Goal: Information Seeking & Learning: Learn about a topic

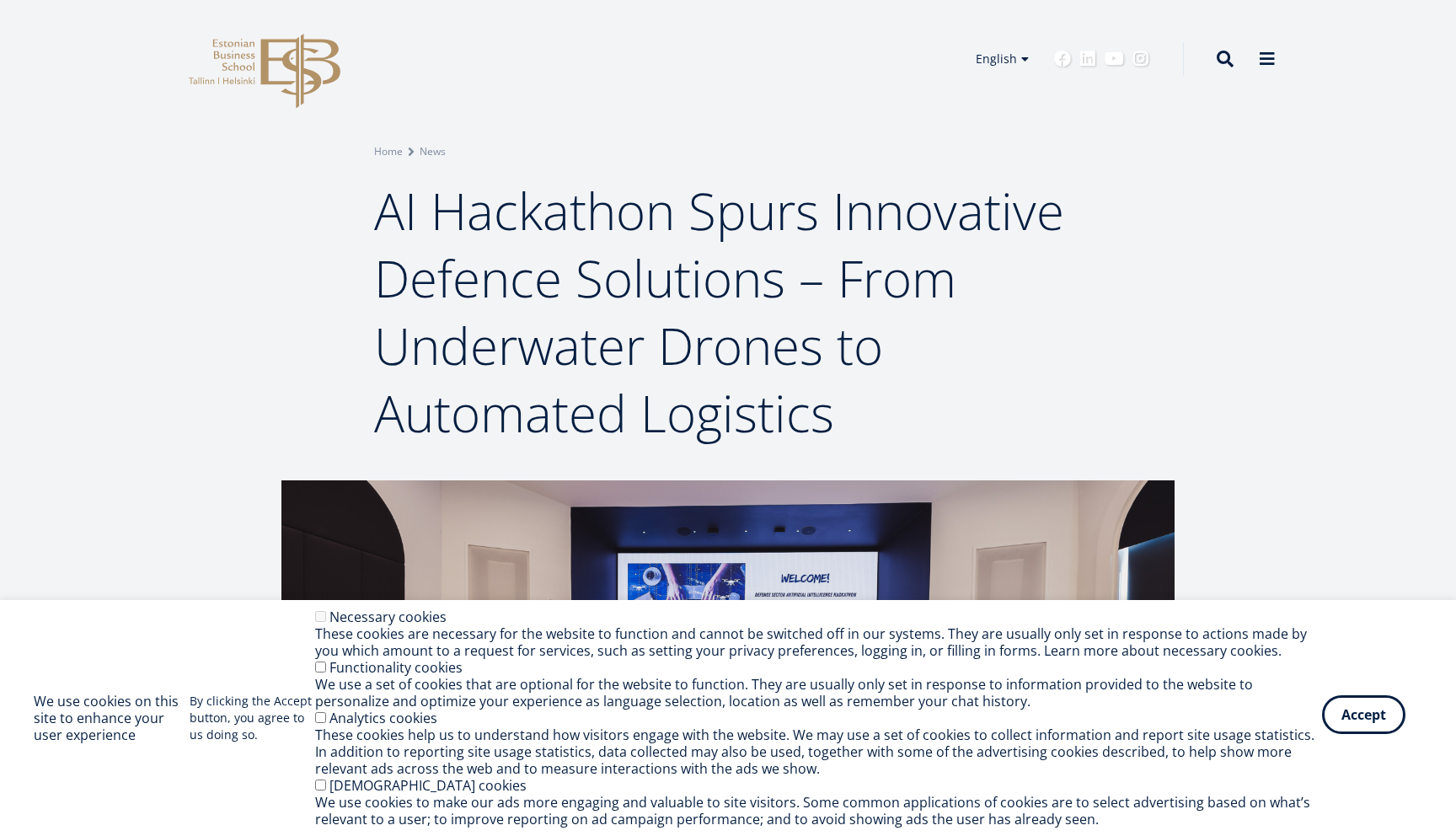
click at [1356, 725] on button "Accept" at bounding box center [1365, 715] width 84 height 39
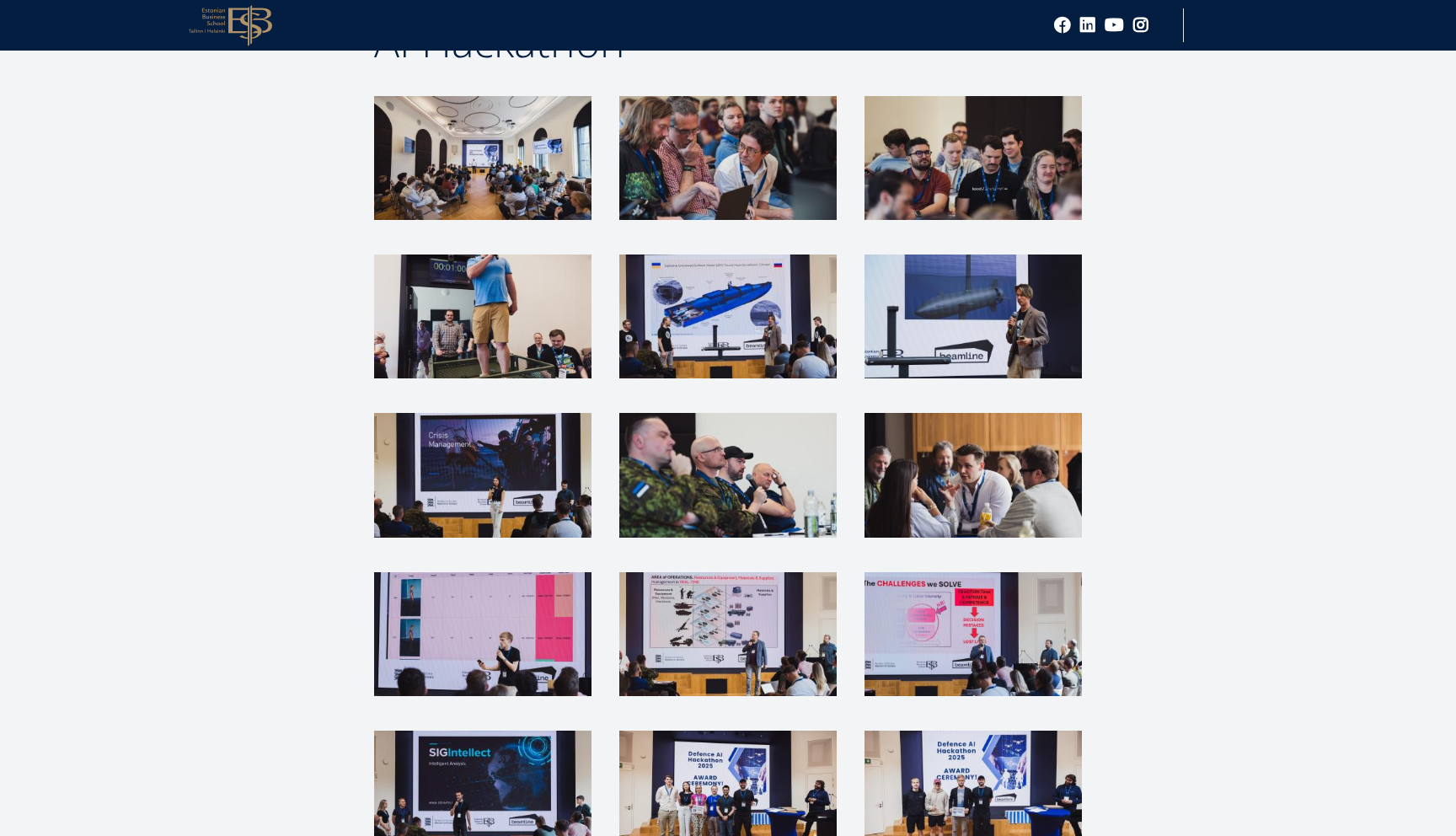
scroll to position [1811, 0]
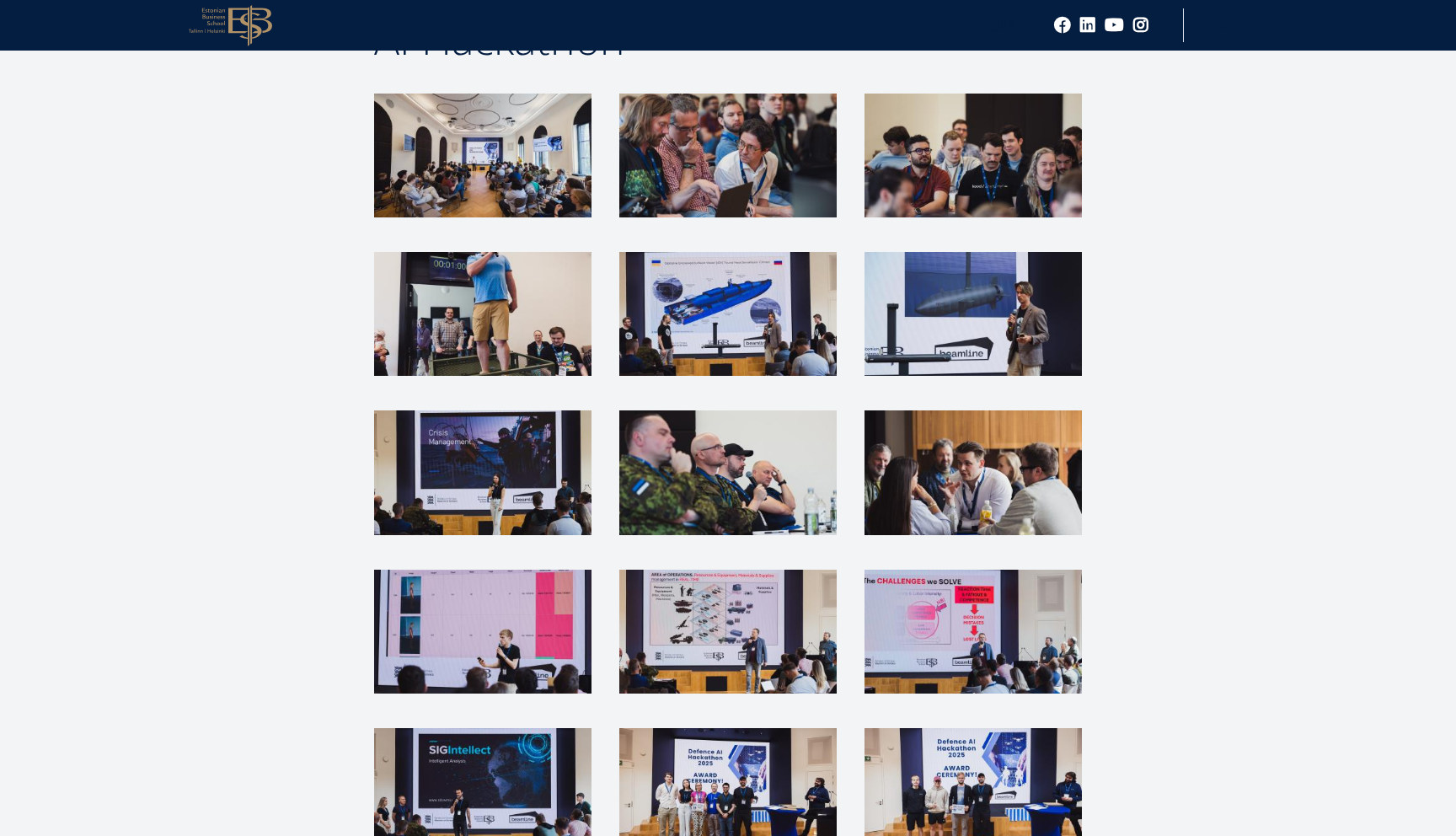
click at [959, 337] on img at bounding box center [973, 314] width 217 height 124
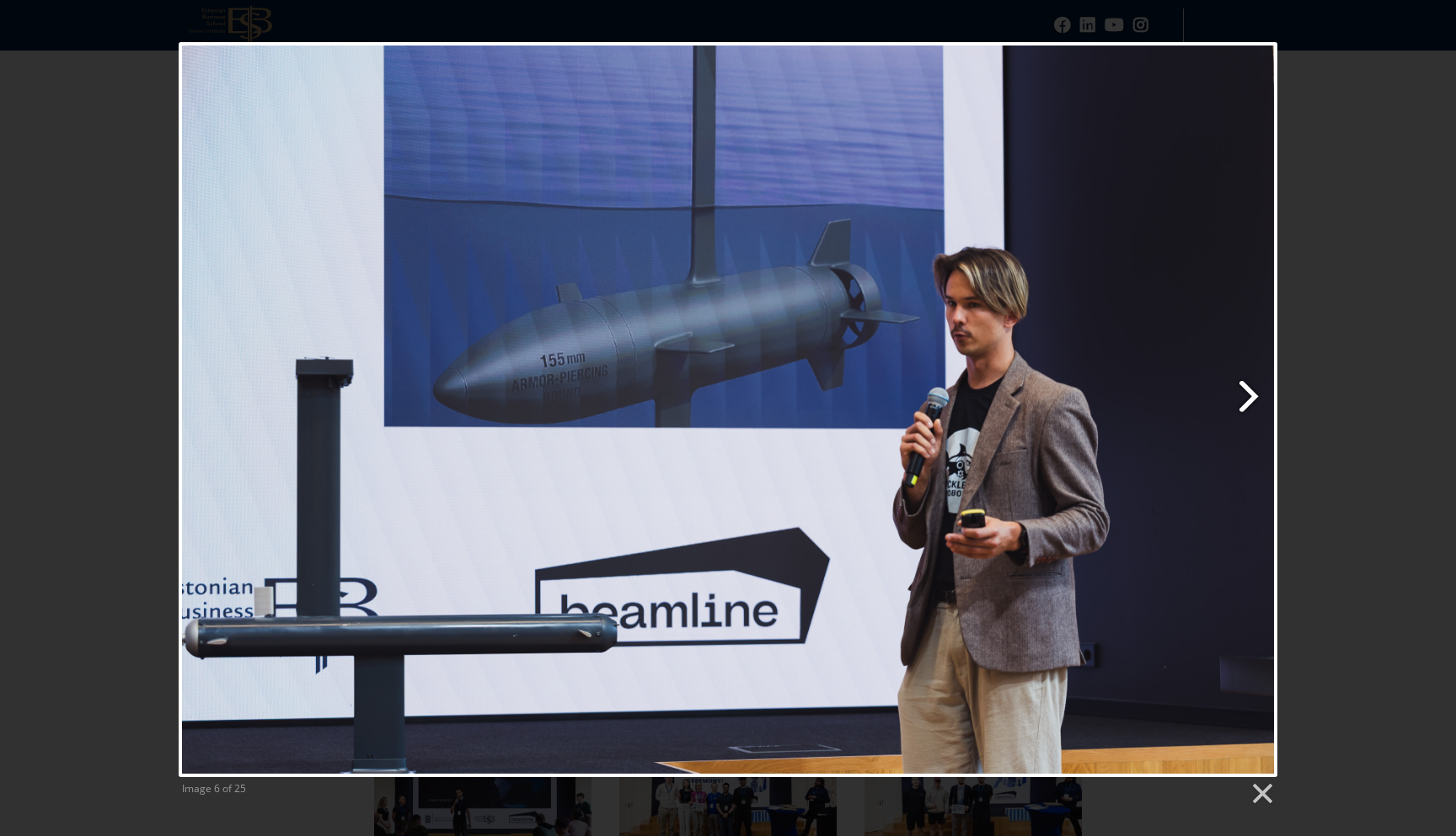
click at [1249, 400] on link "Next image" at bounding box center [925, 409] width 703 height 735
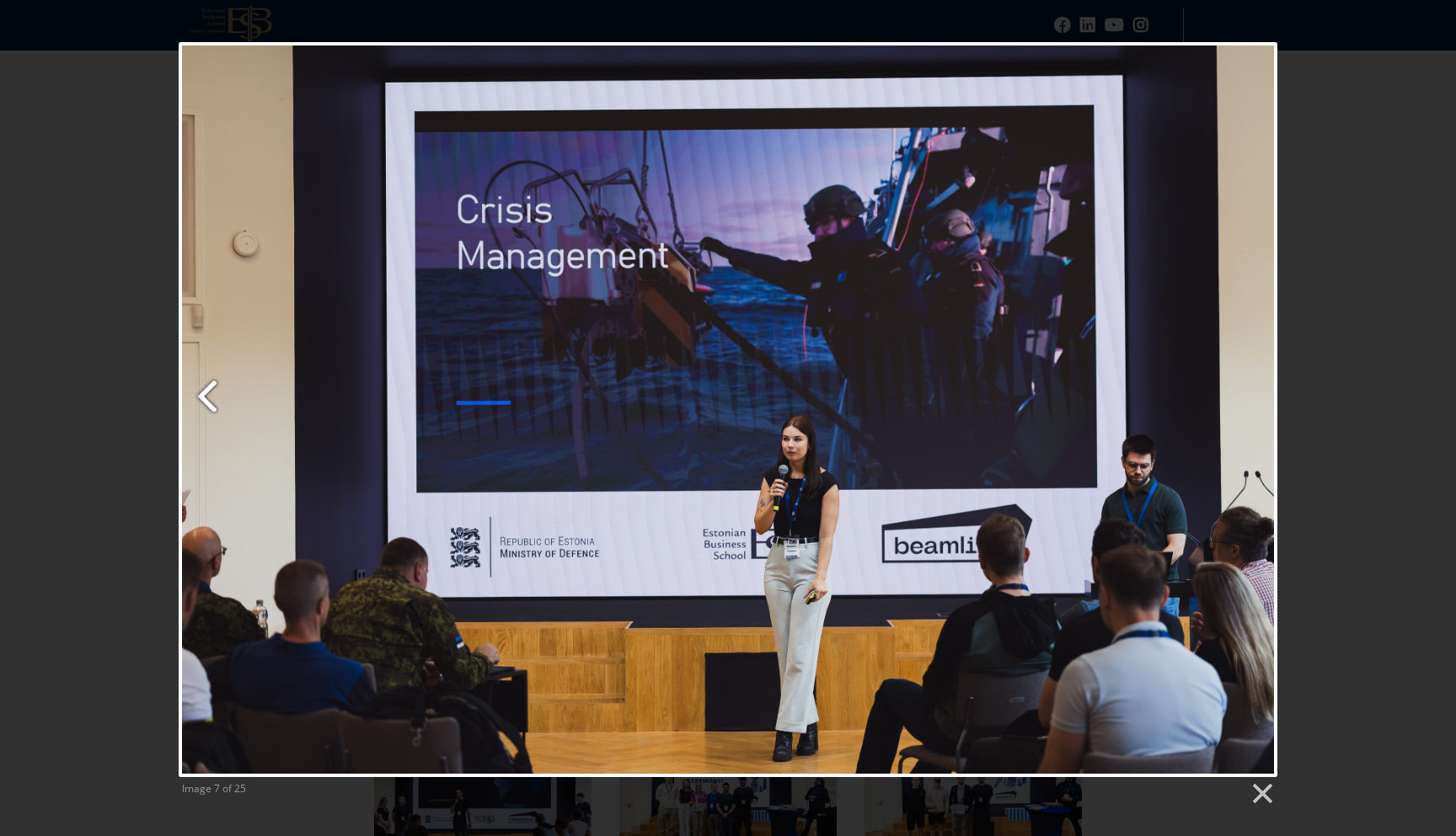
click at [206, 388] on link "Previous image" at bounding box center [365, 409] width 374 height 735
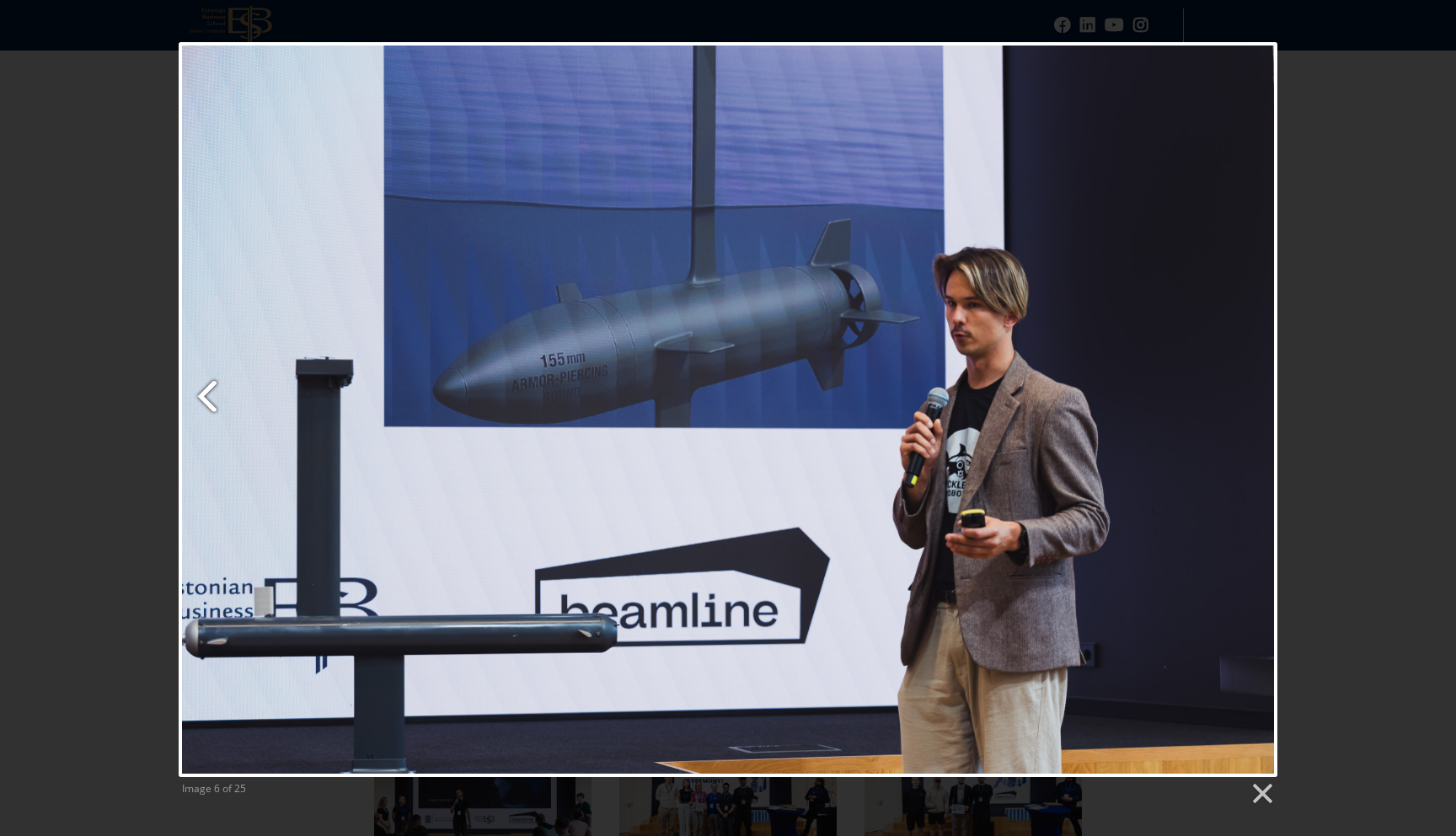
click at [209, 392] on link "Previous image" at bounding box center [365, 409] width 374 height 735
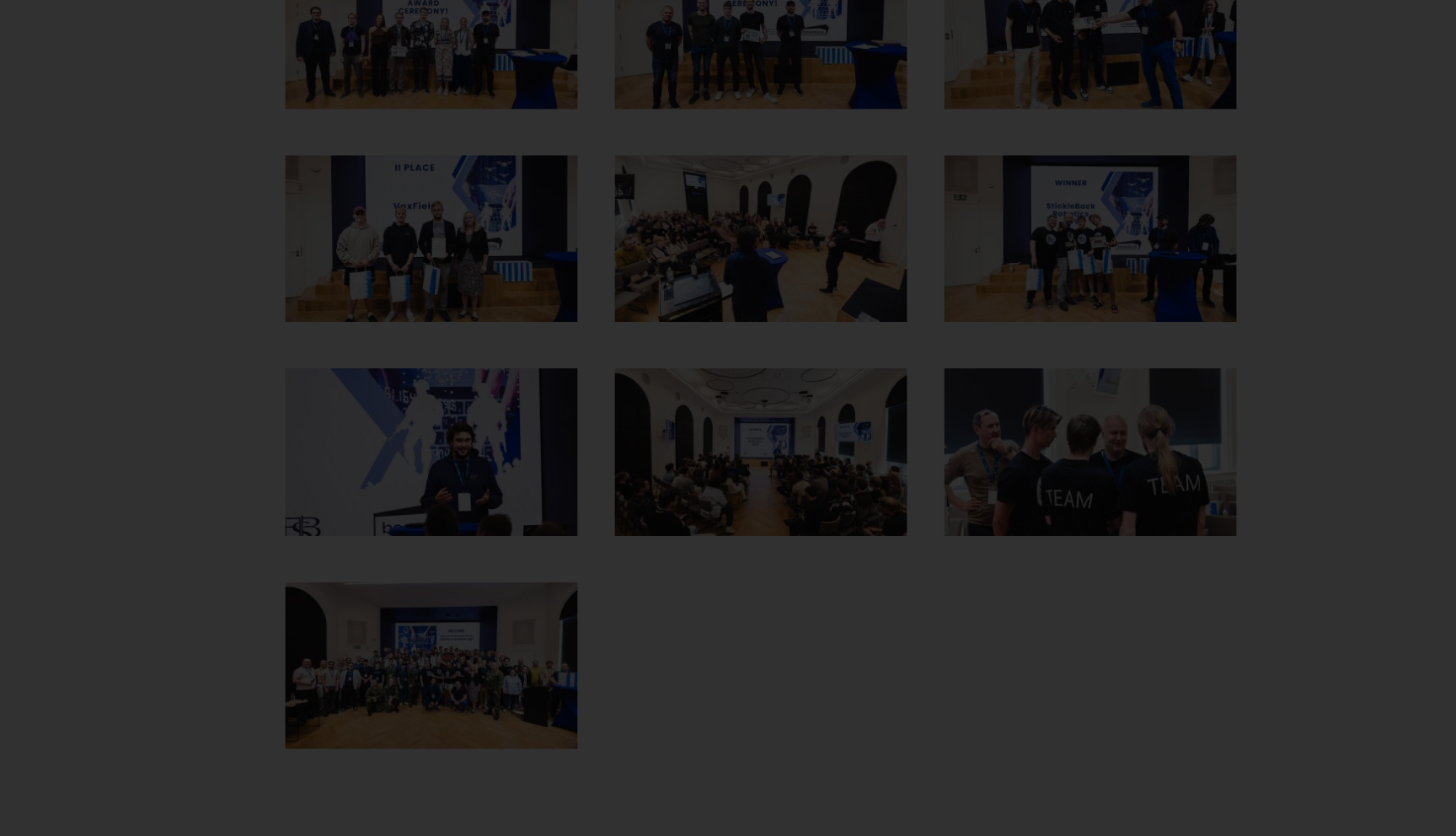
scroll to position [2528, 0]
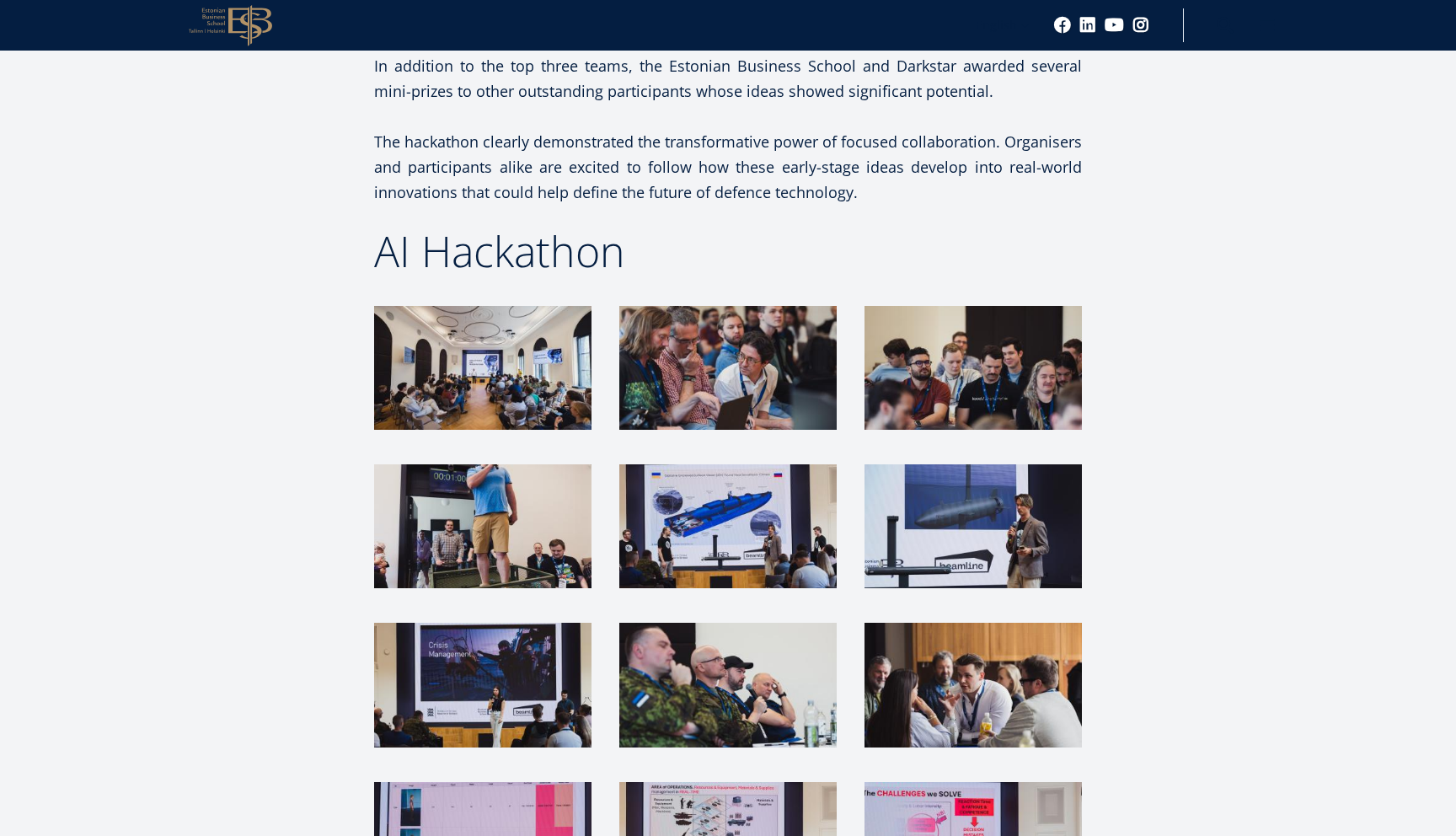
scroll to position [1604, 0]
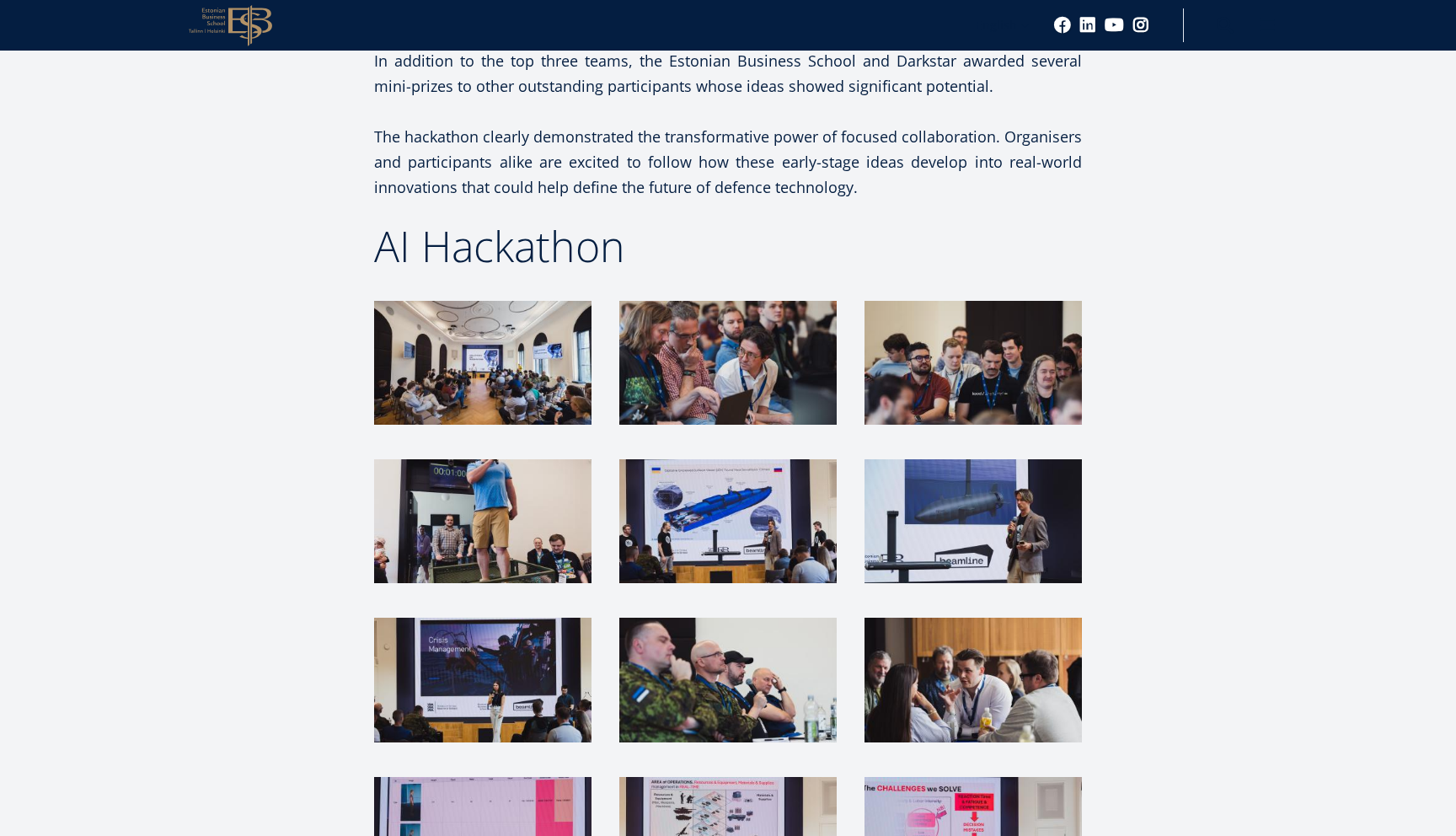
click at [772, 663] on img at bounding box center [728, 680] width 217 height 124
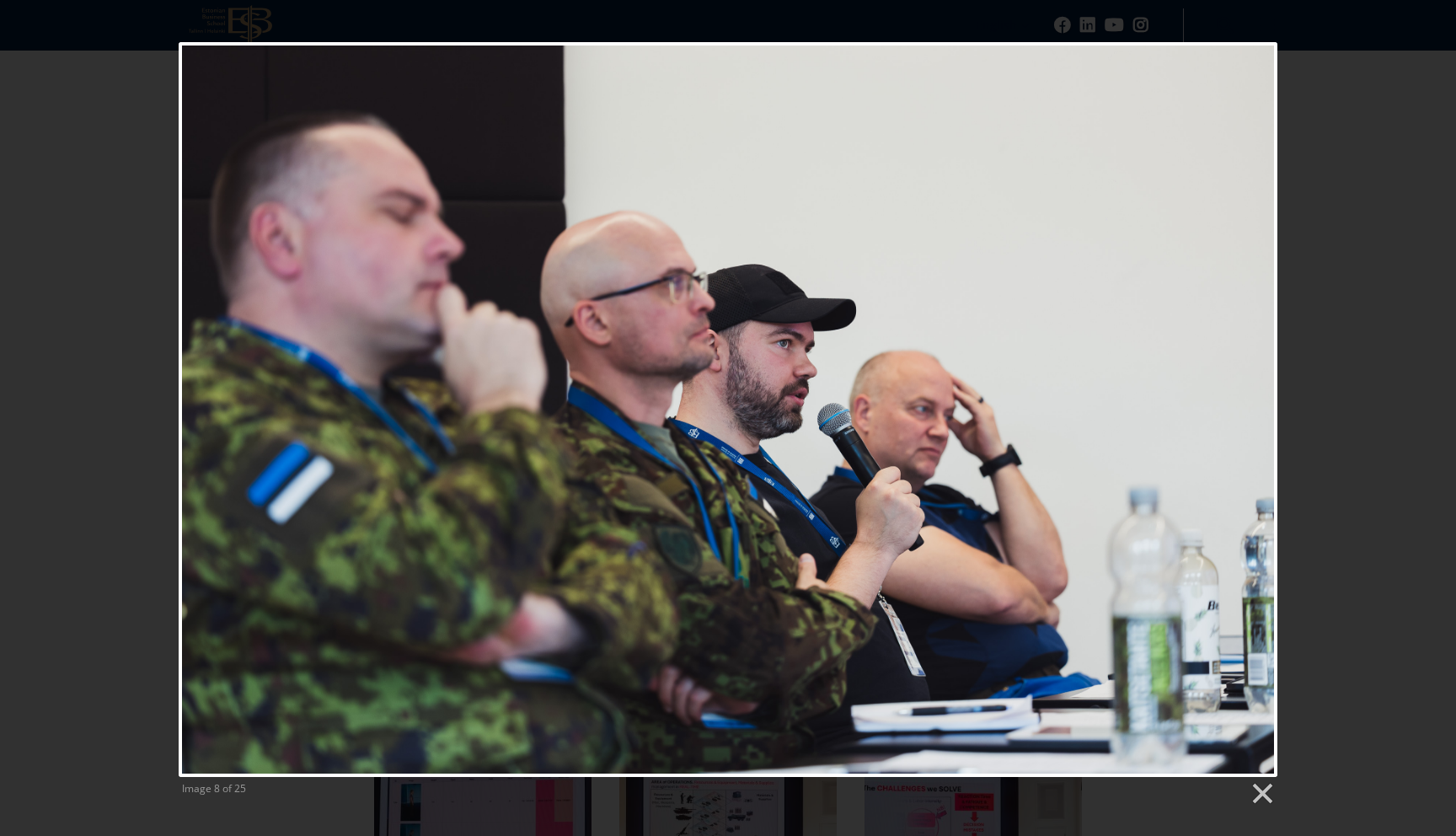
click at [147, 494] on div "Image 8 of 25" at bounding box center [728, 424] width 1456 height 765
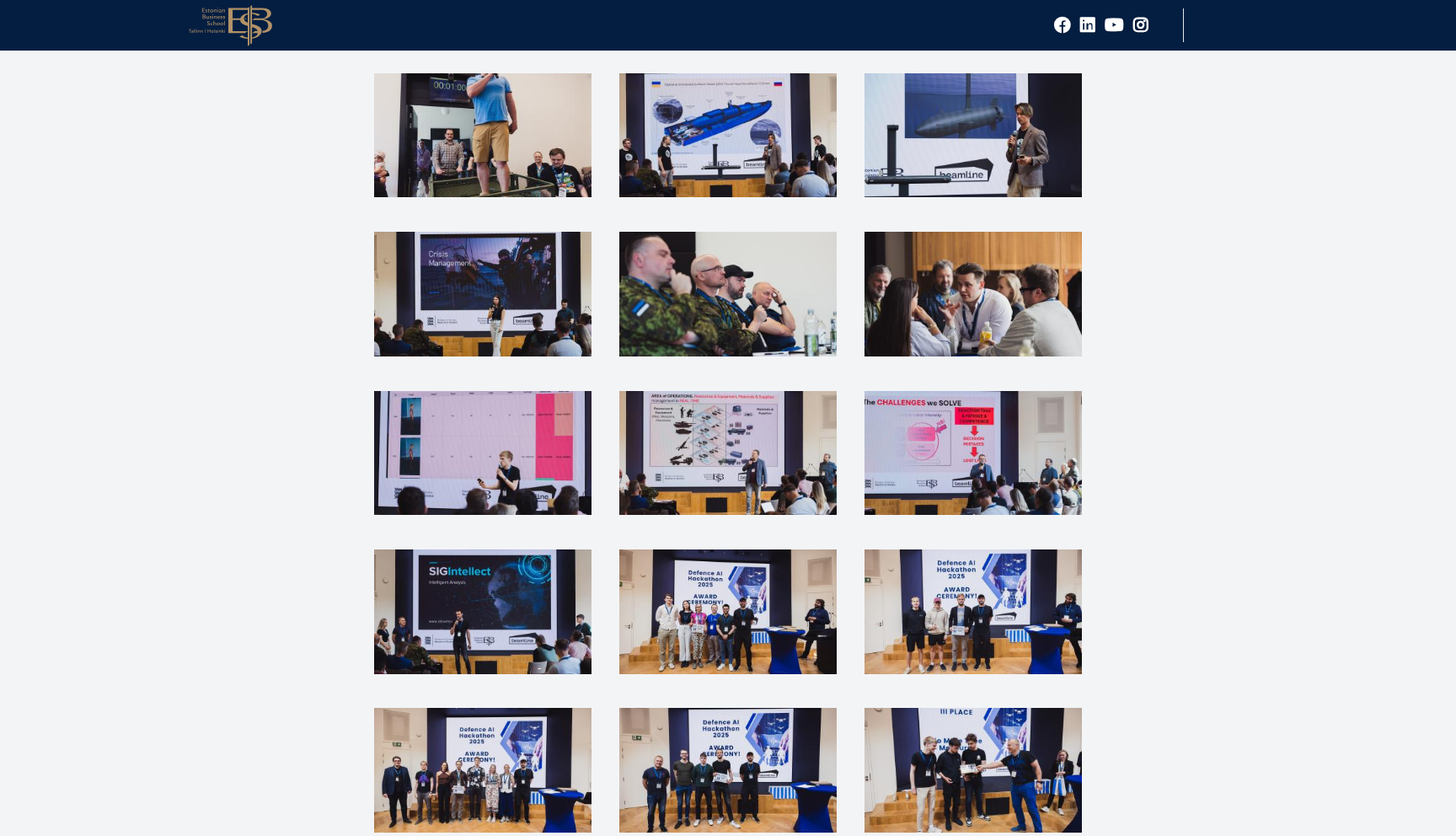
scroll to position [2045, 0]
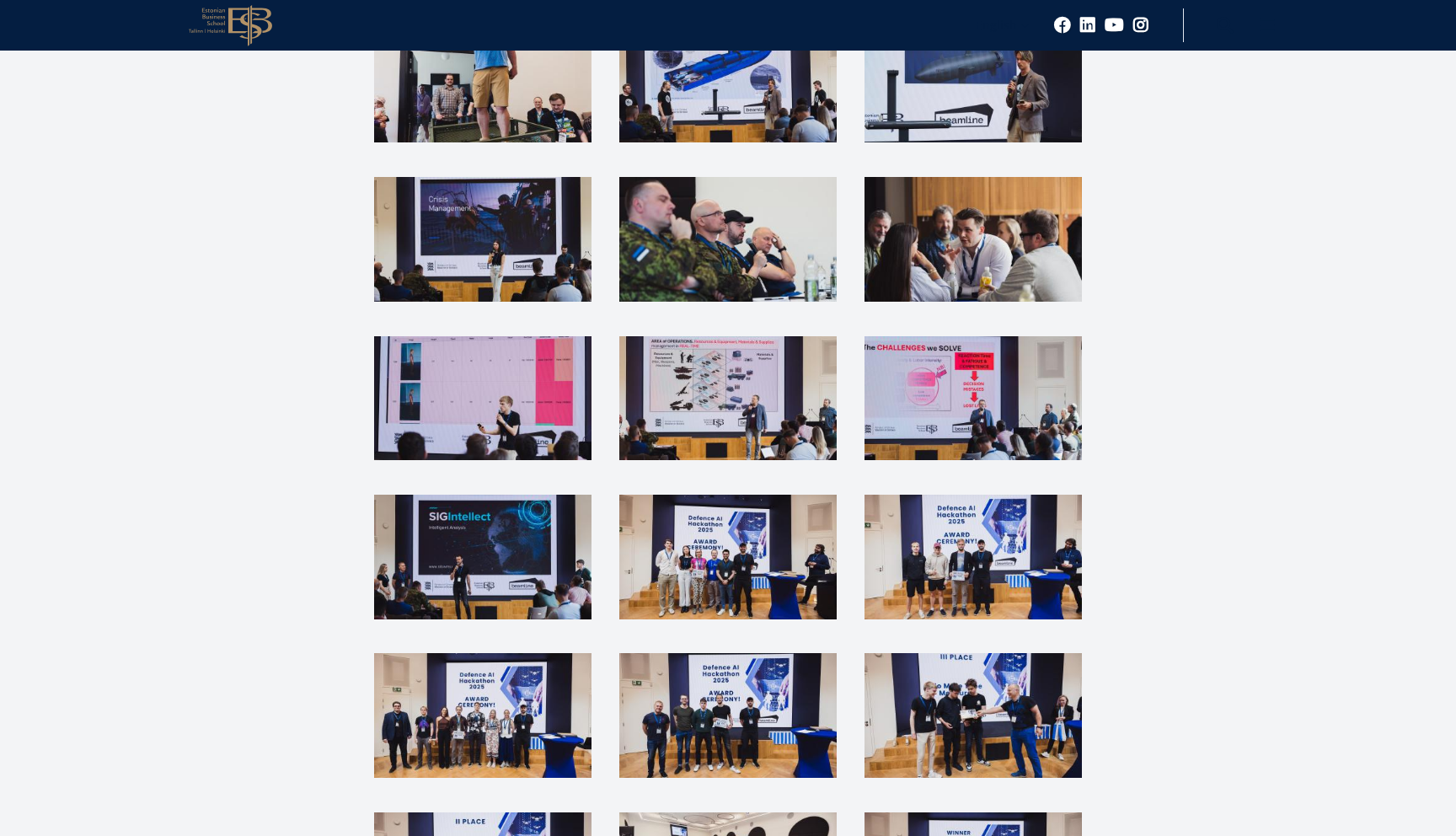
click at [693, 444] on img at bounding box center [728, 398] width 217 height 124
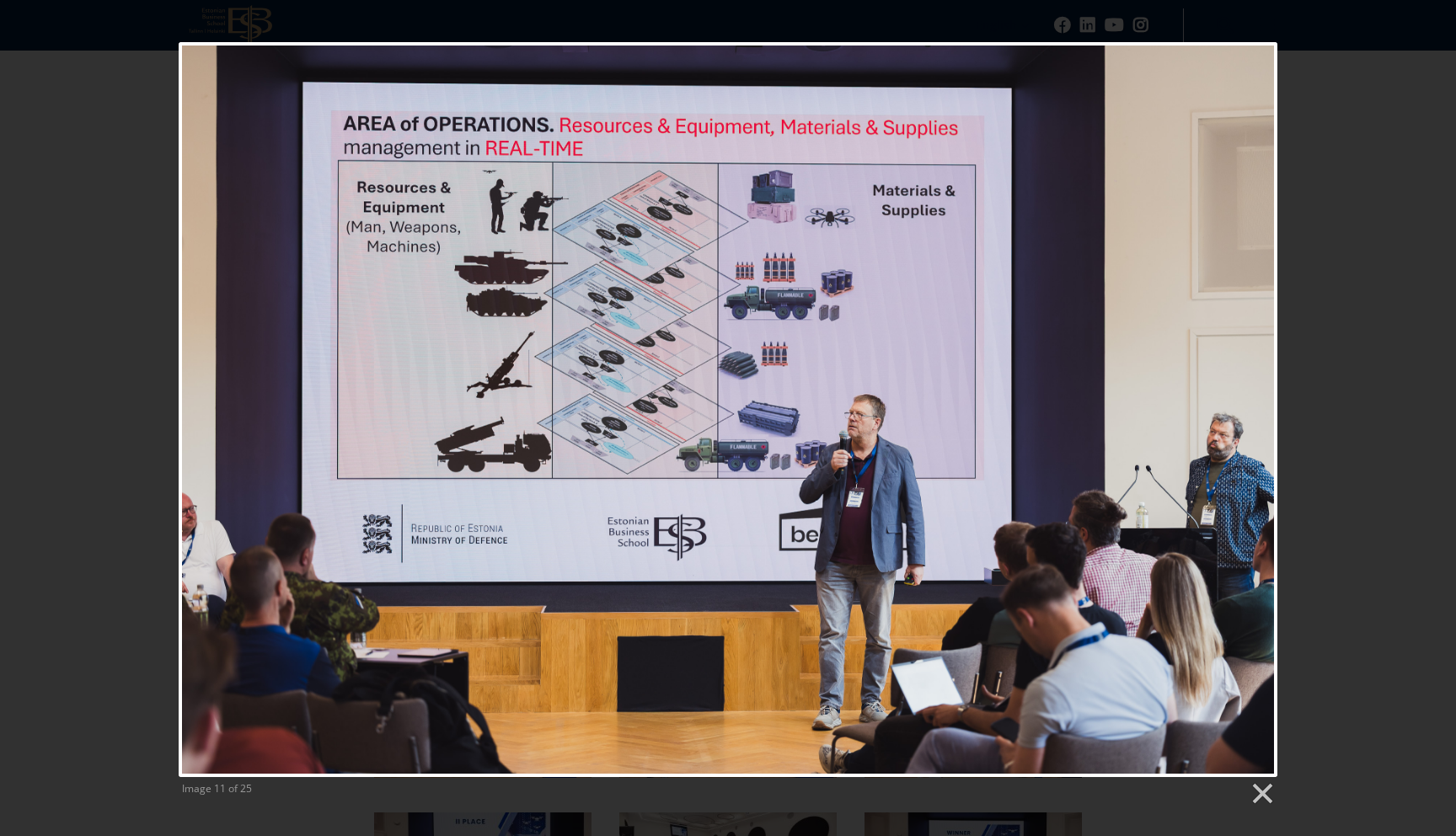
click at [82, 357] on div "Image 11 of 25" at bounding box center [728, 424] width 1456 height 765
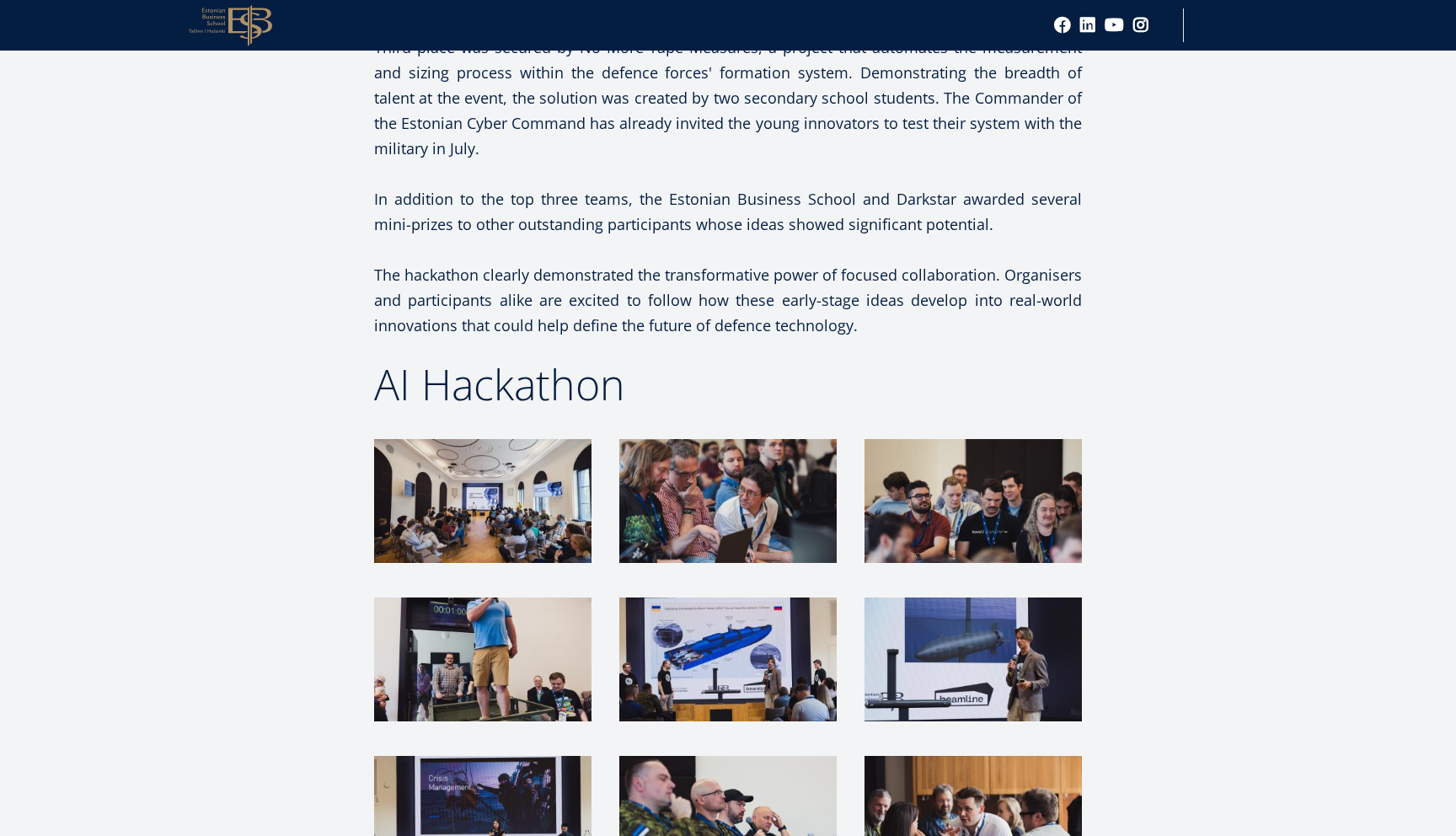
scroll to position [1494, 0]
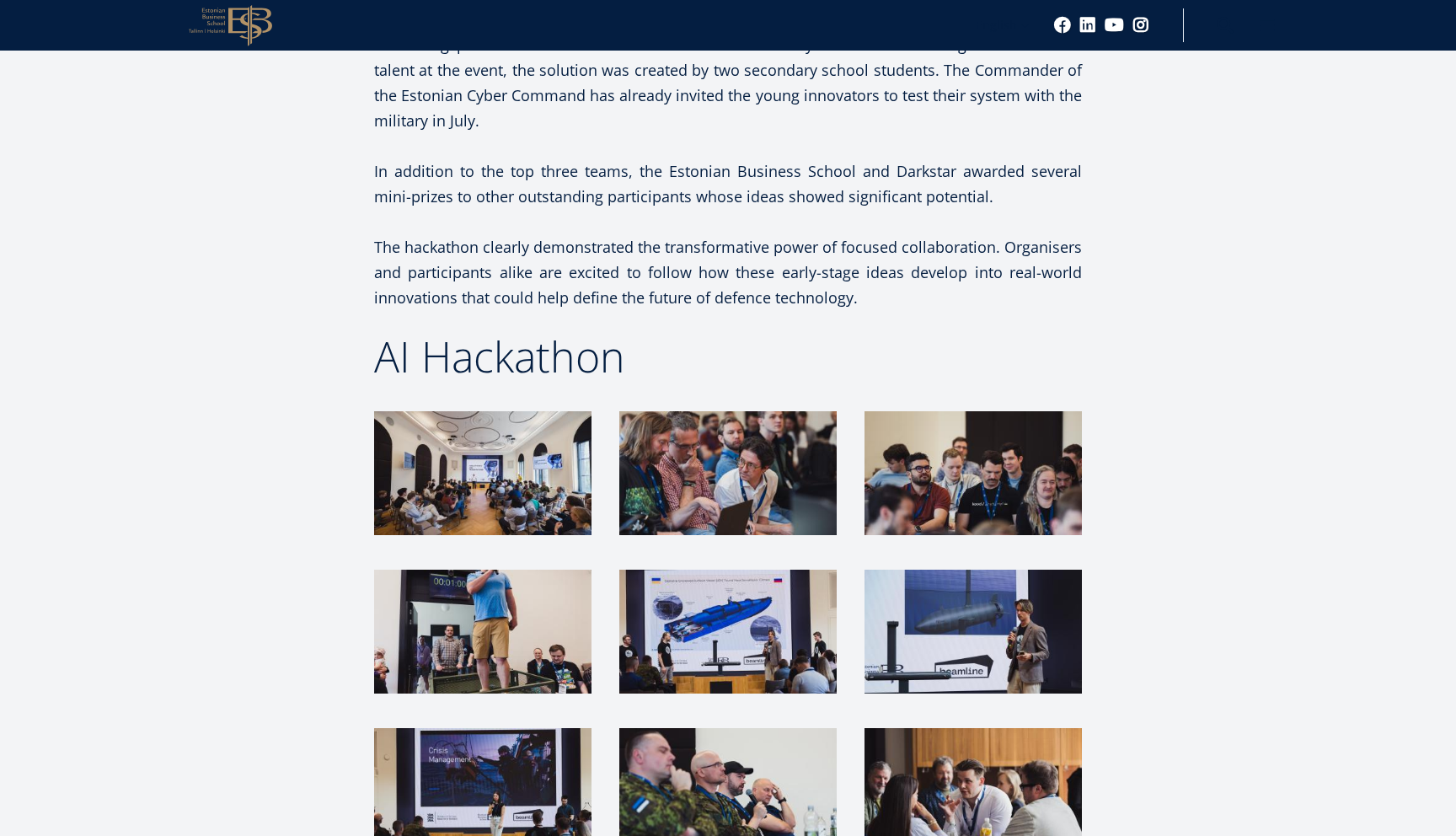
click at [462, 529] on img at bounding box center [483, 474] width 217 height 124
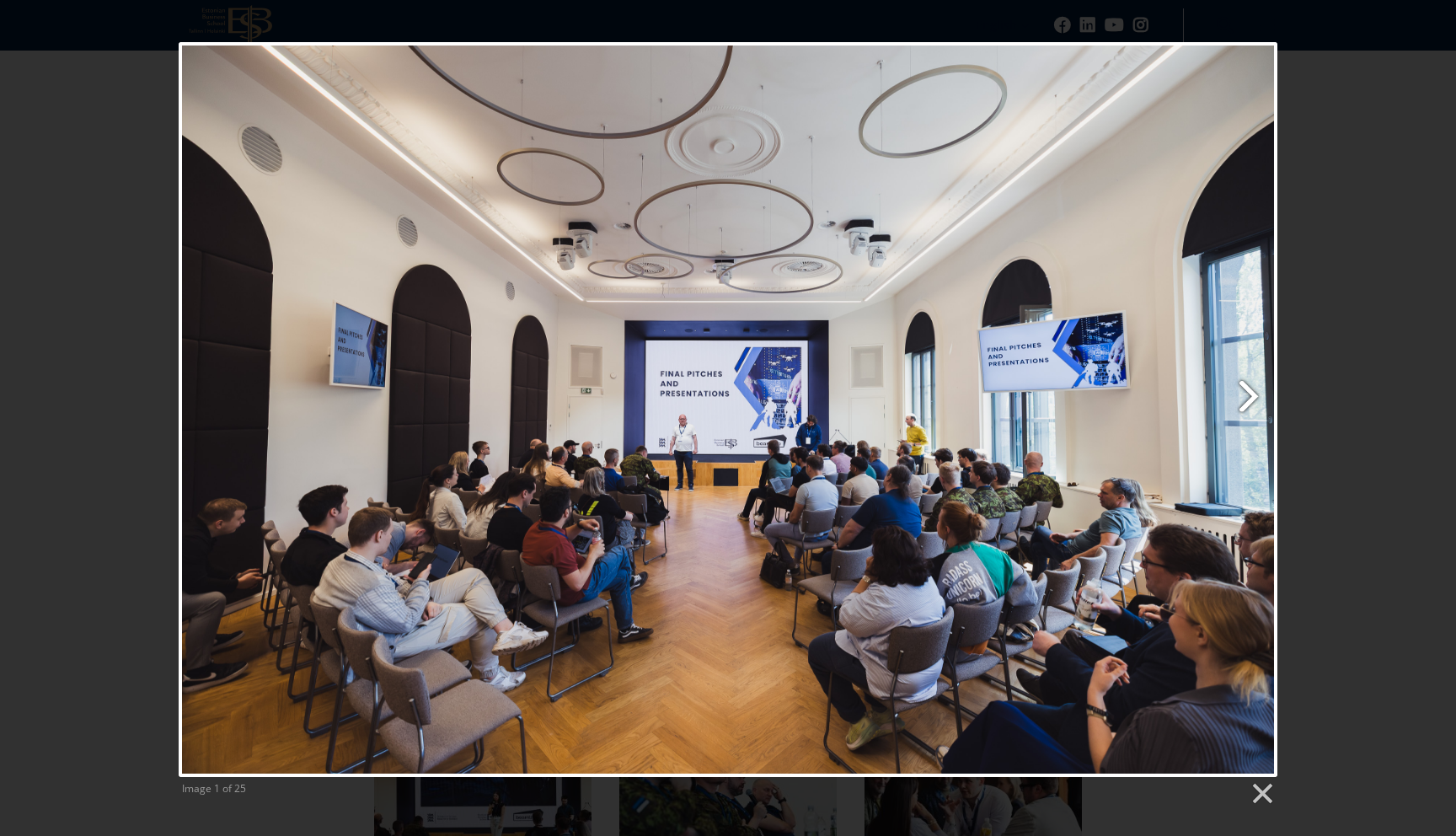
click at [1258, 396] on link "Next image" at bounding box center [925, 409] width 703 height 735
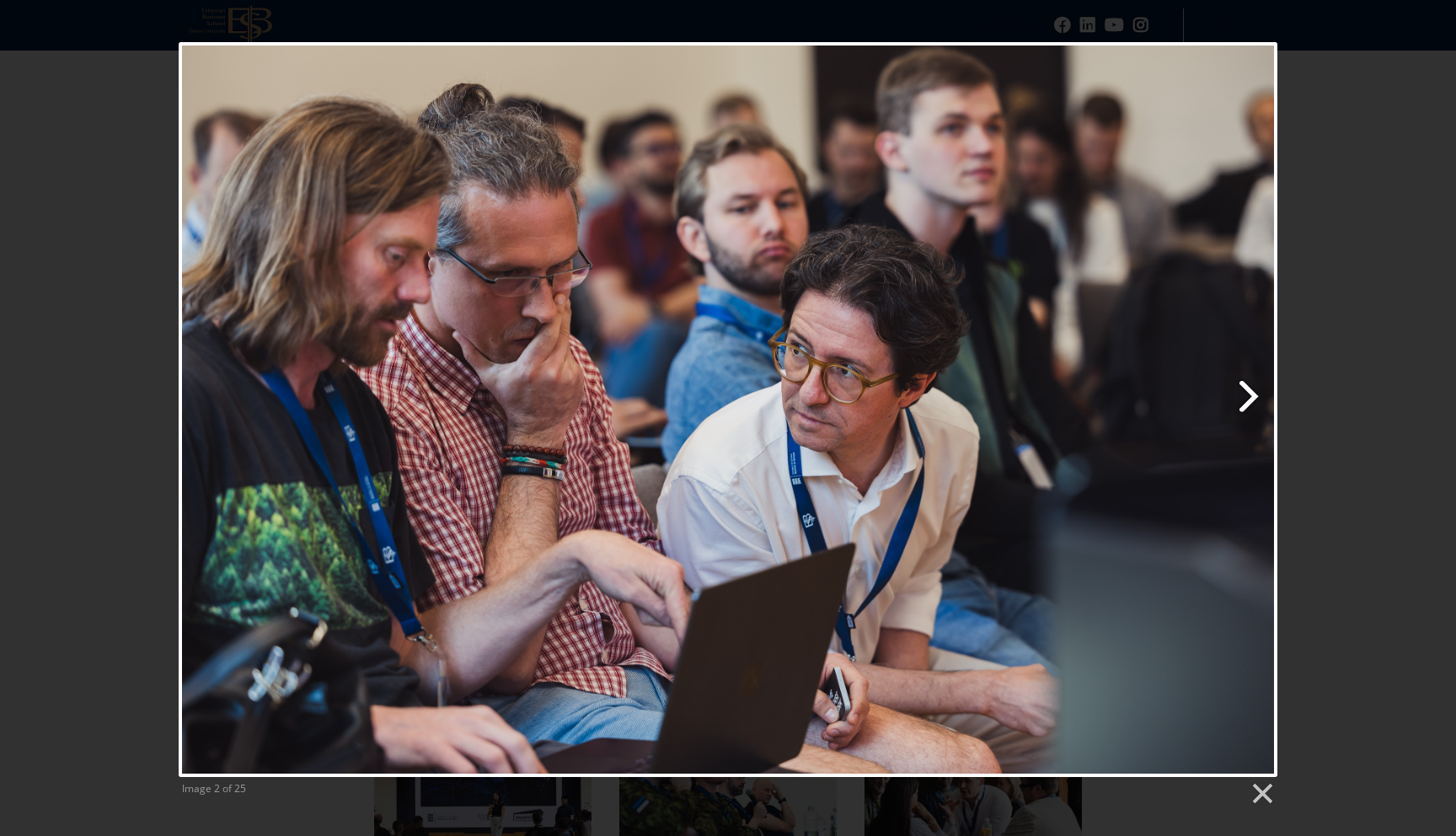
click at [1257, 395] on link "Next image" at bounding box center [925, 409] width 703 height 735
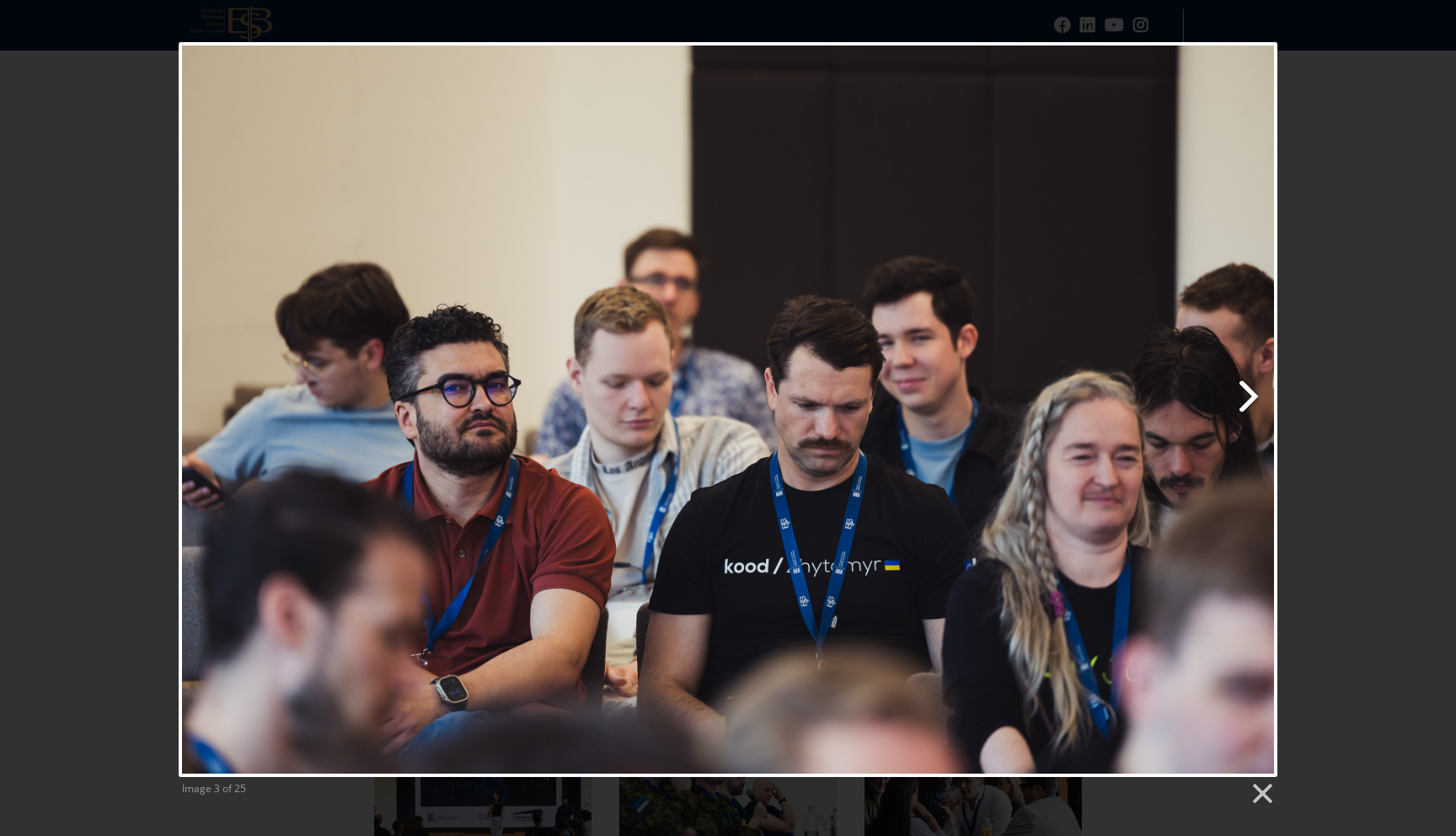
click at [1257, 395] on link "Next image" at bounding box center [925, 409] width 703 height 735
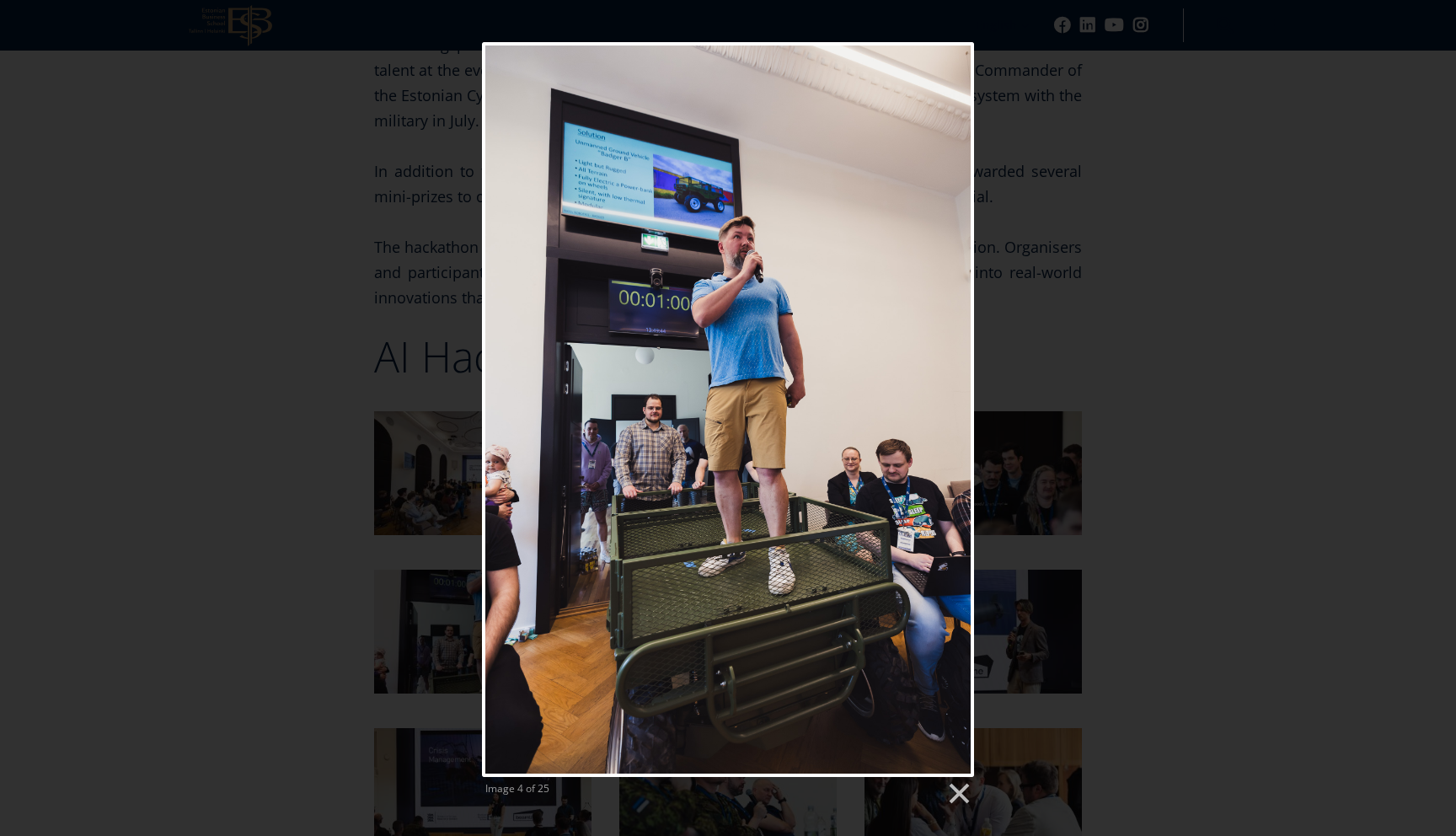
click at [1142, 393] on div "Image 4 of 25" at bounding box center [728, 424] width 1456 height 765
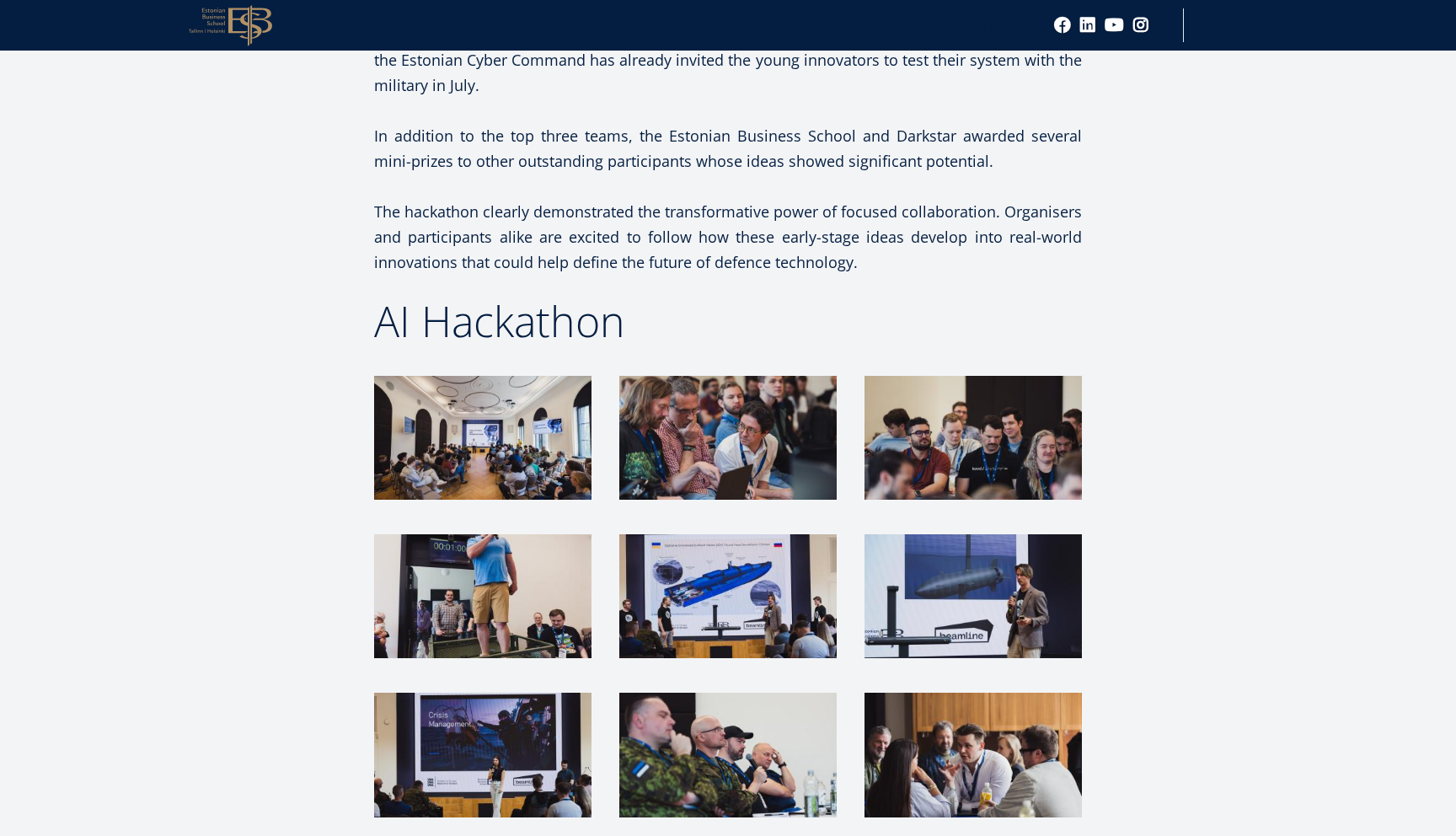
scroll to position [1536, 0]
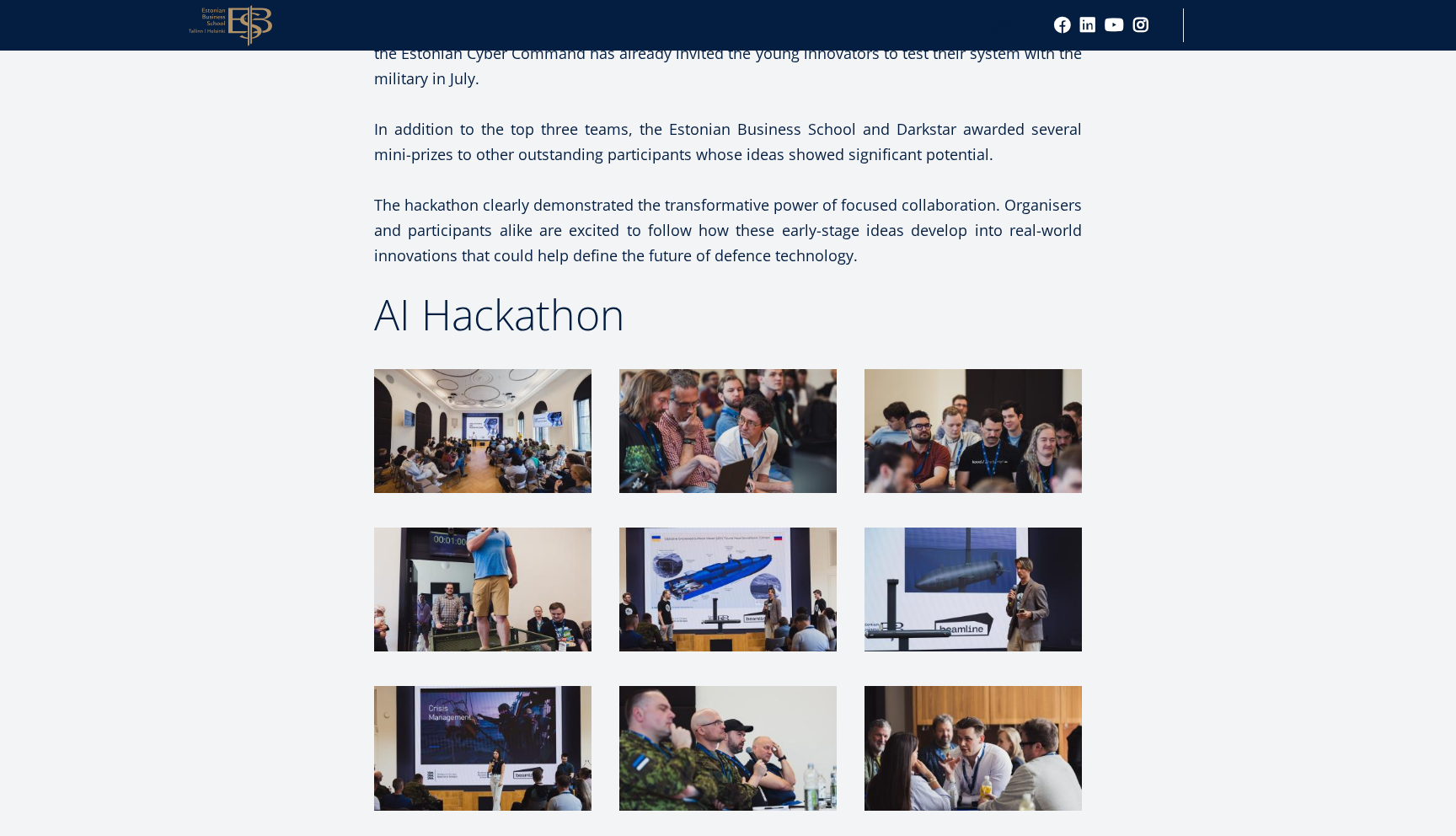
click at [963, 579] on img at bounding box center [973, 590] width 217 height 124
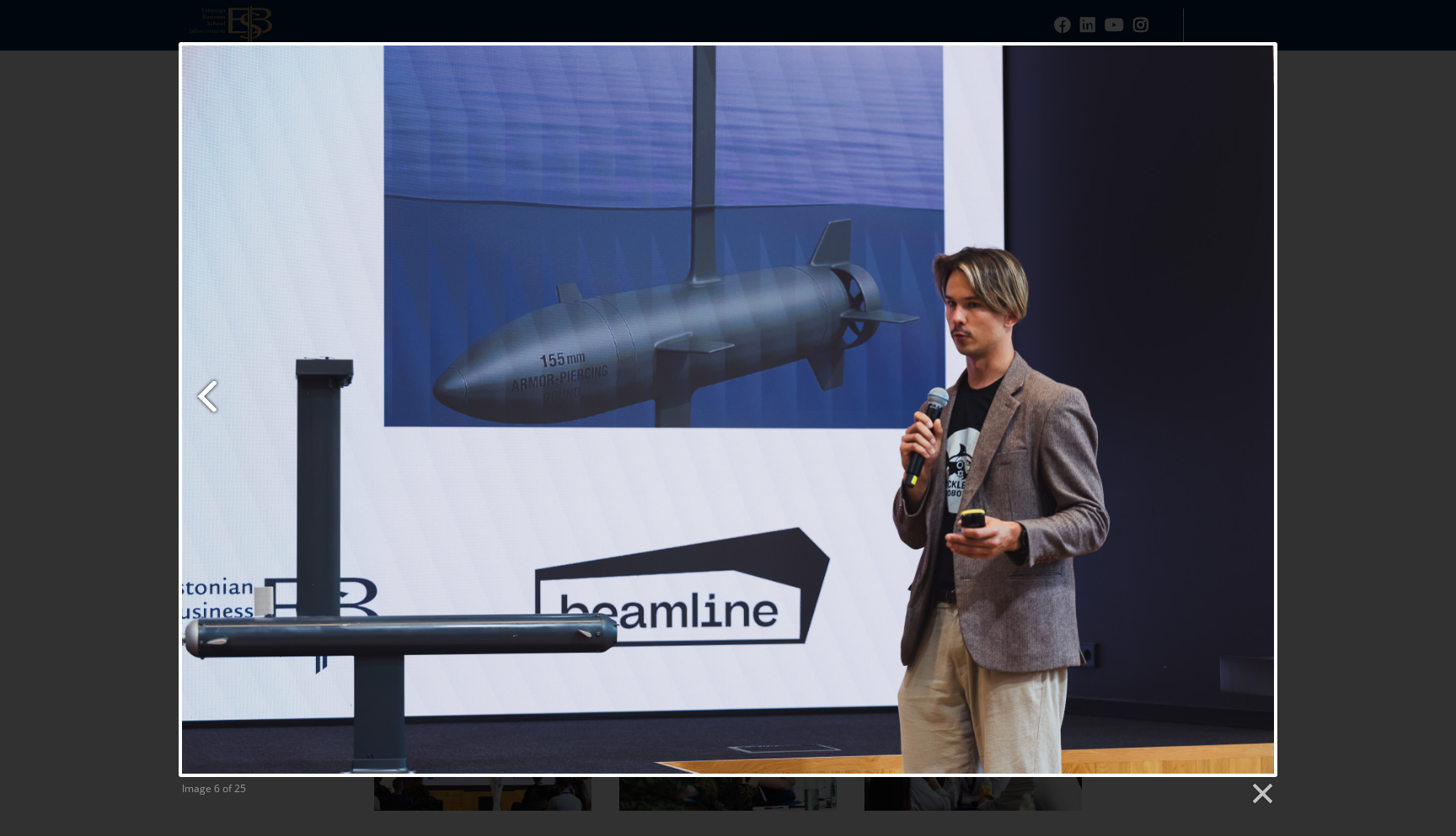
click at [207, 394] on link "Previous image" at bounding box center [365, 409] width 374 height 735
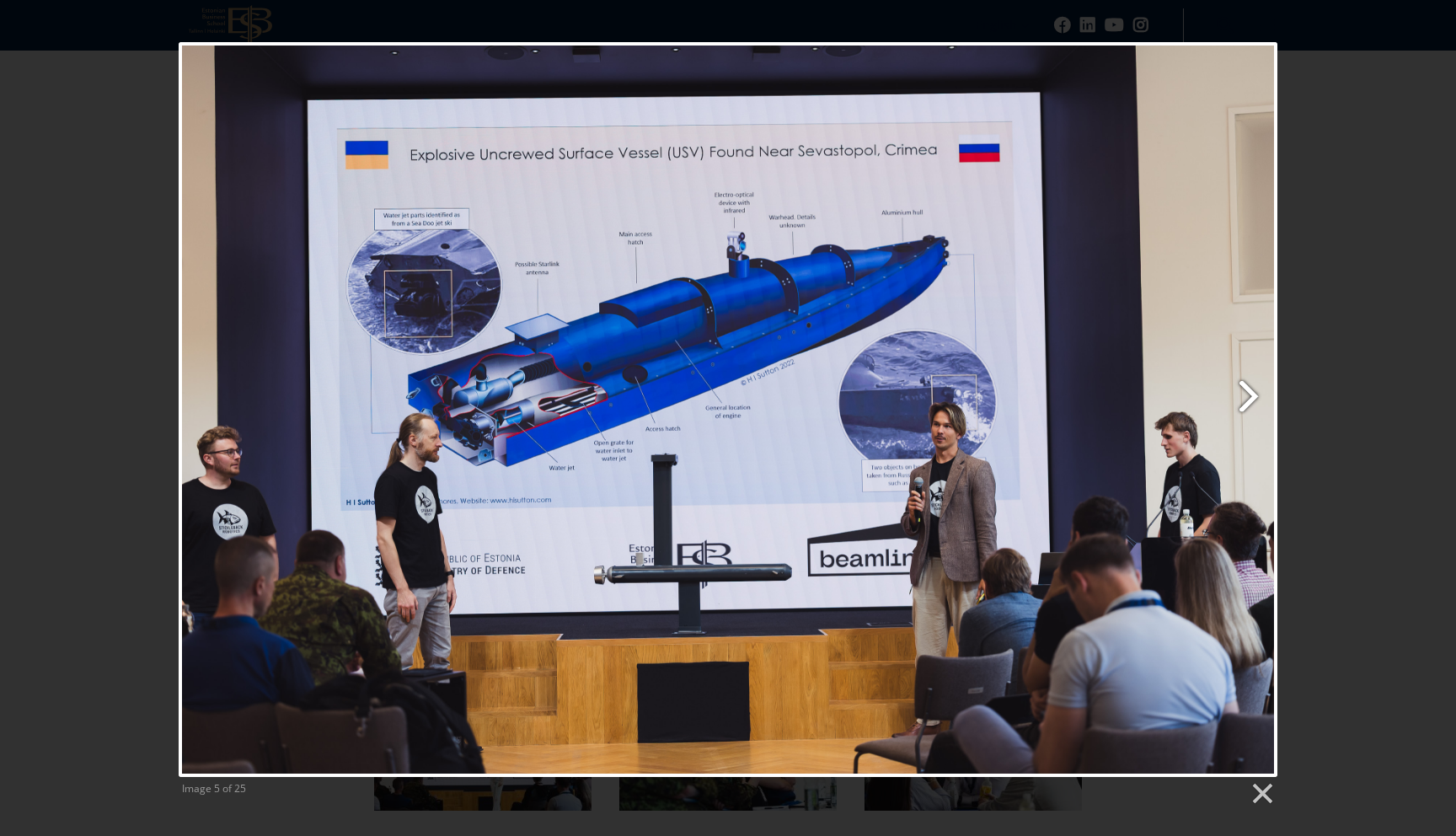
click at [1257, 394] on link "Next image" at bounding box center [925, 409] width 703 height 735
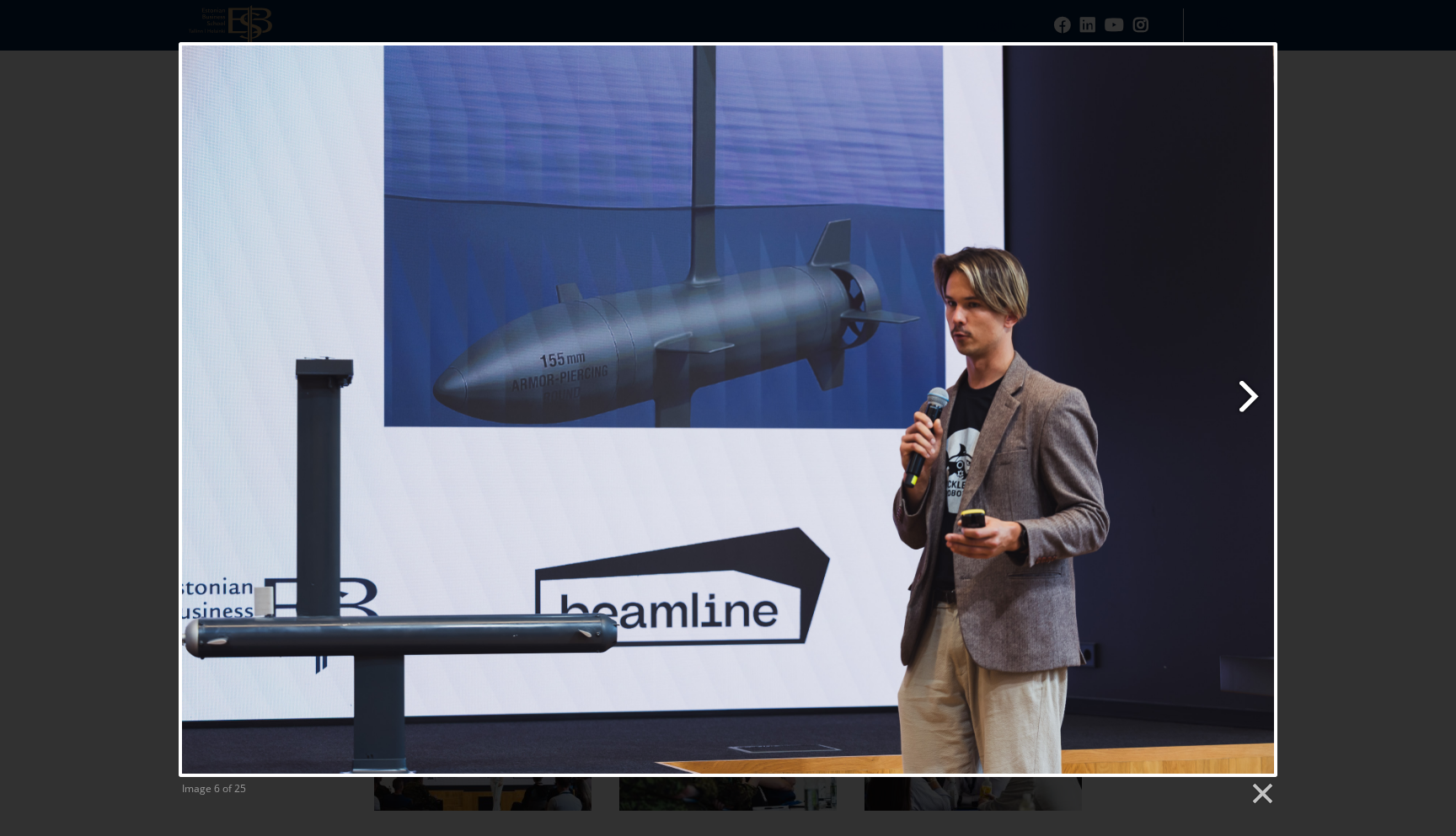
click at [1257, 393] on link "Next image" at bounding box center [925, 409] width 703 height 735
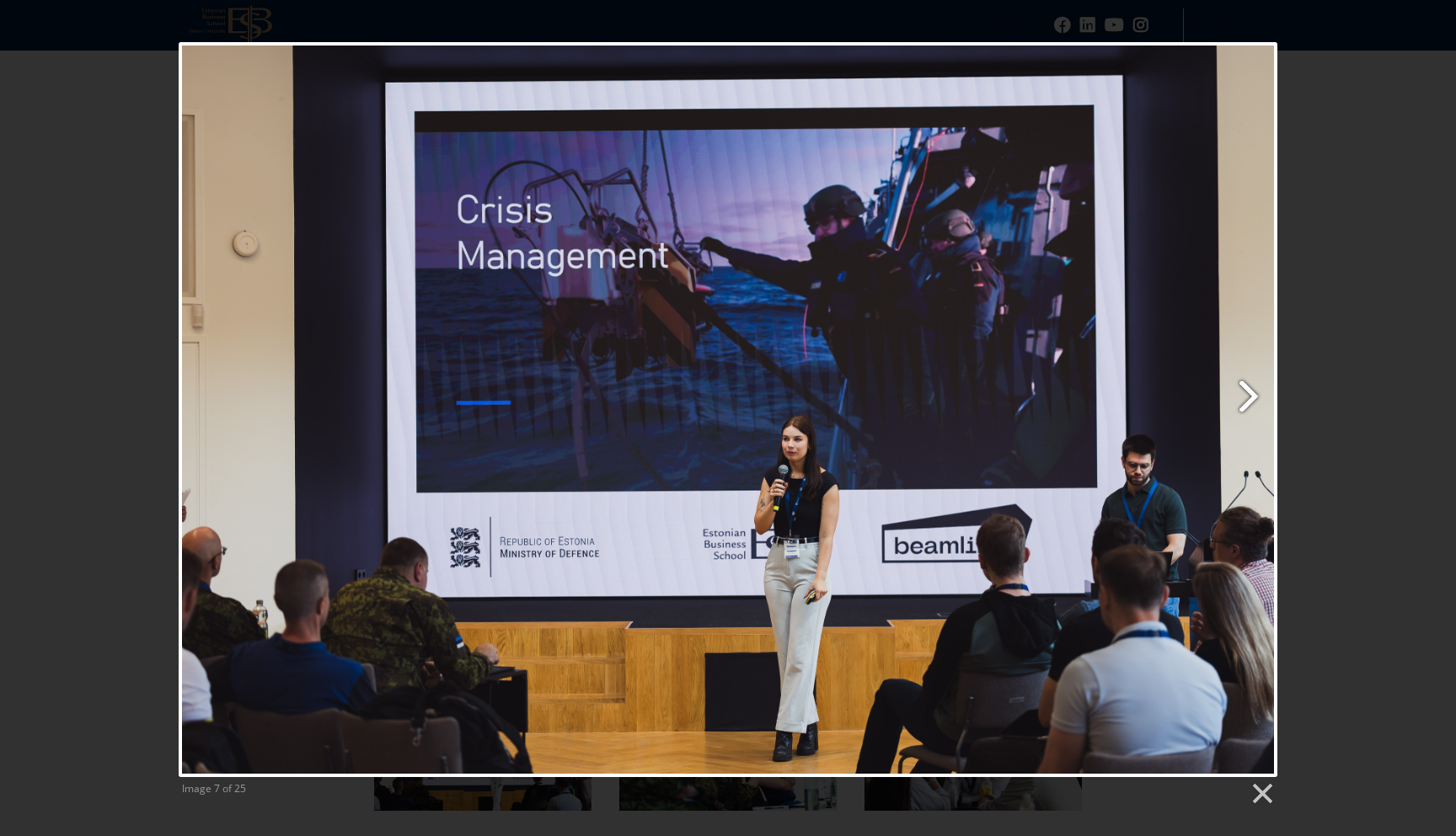
click at [1253, 394] on link "Next image" at bounding box center [925, 409] width 703 height 735
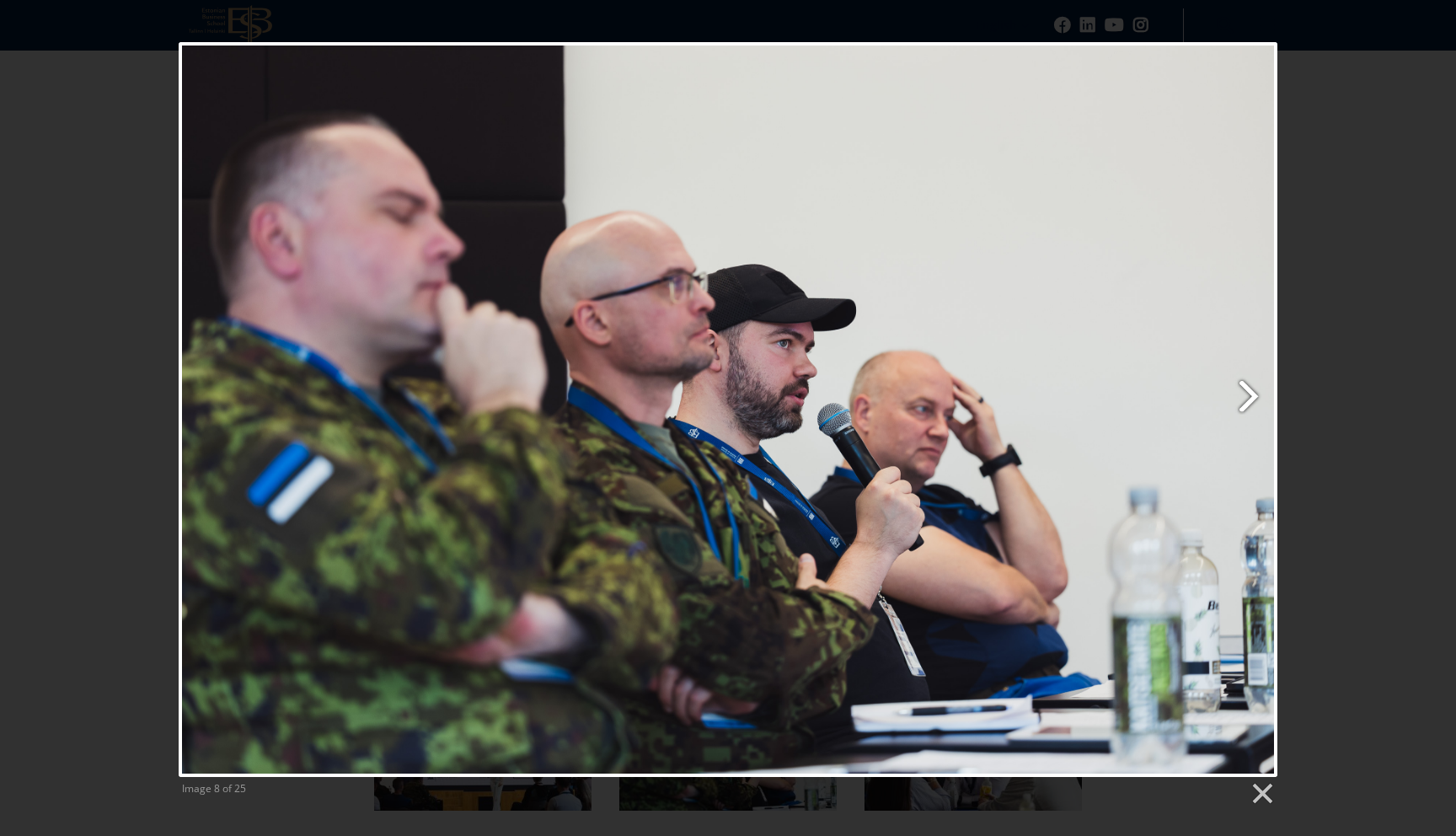
click at [1253, 394] on link "Next image" at bounding box center [925, 409] width 703 height 735
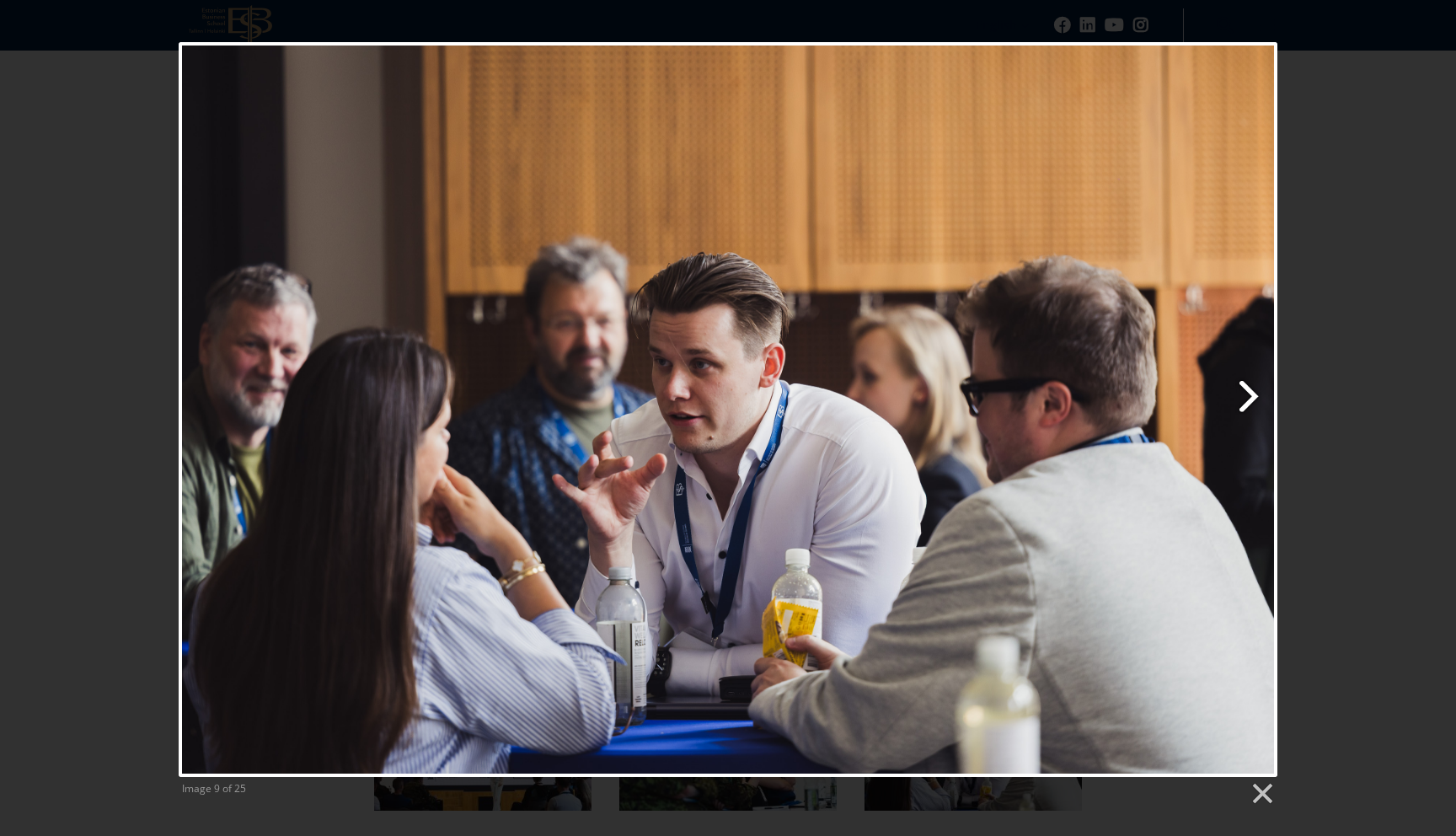
click at [1253, 393] on link "Next image" at bounding box center [925, 409] width 703 height 735
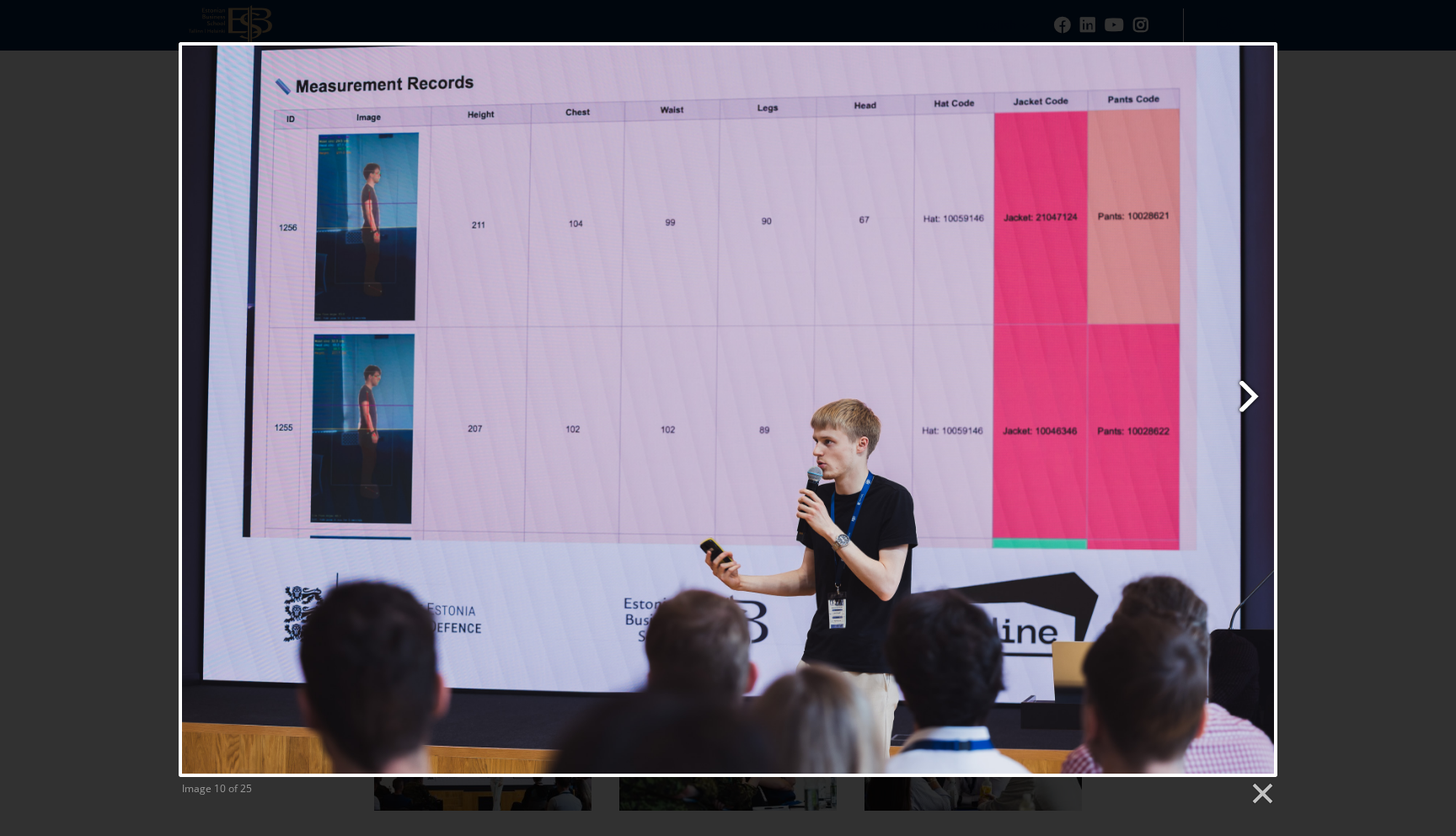
click at [1253, 393] on link "Next image" at bounding box center [925, 409] width 703 height 735
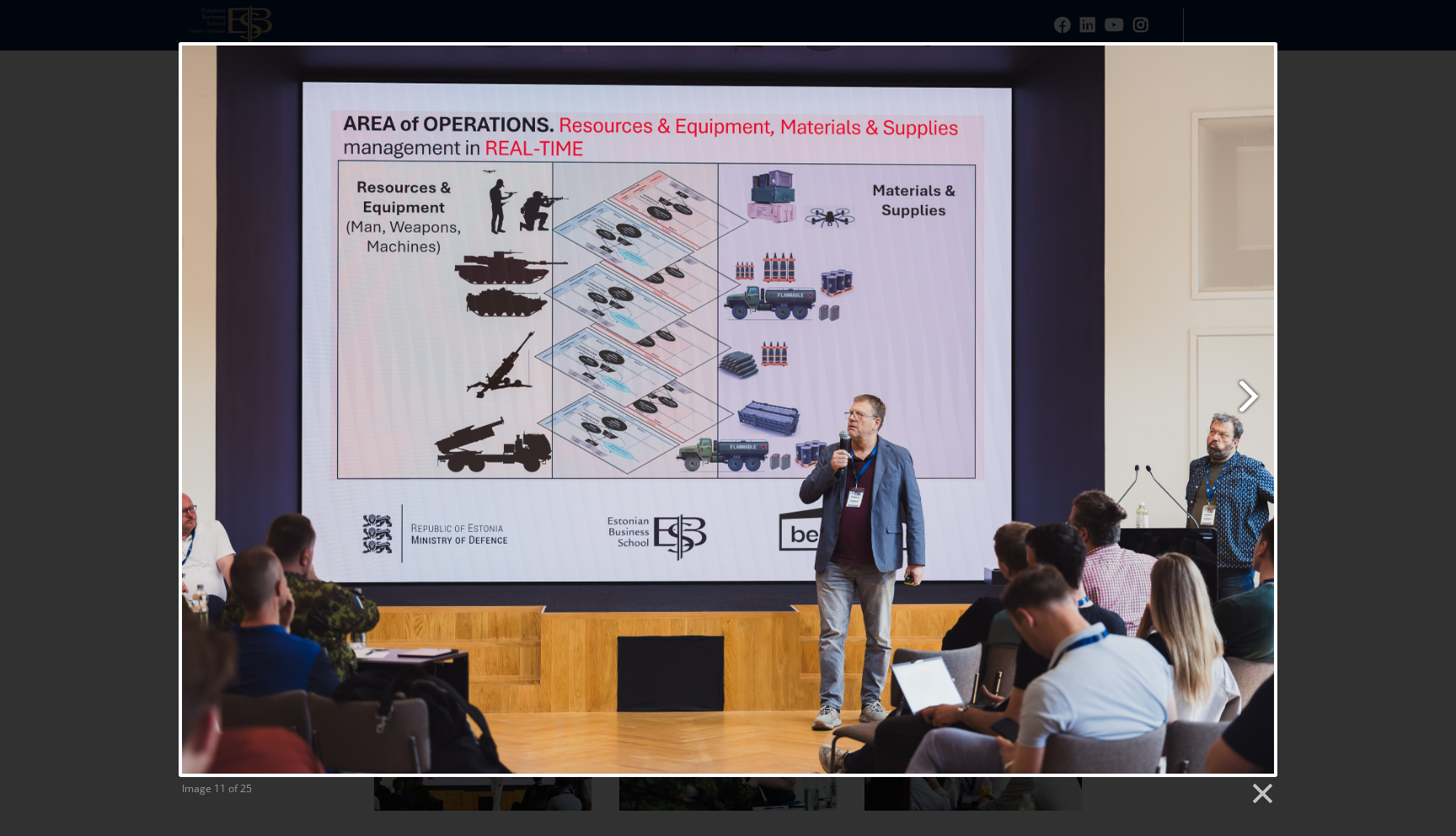
click at [1253, 392] on link "Next image" at bounding box center [925, 409] width 703 height 735
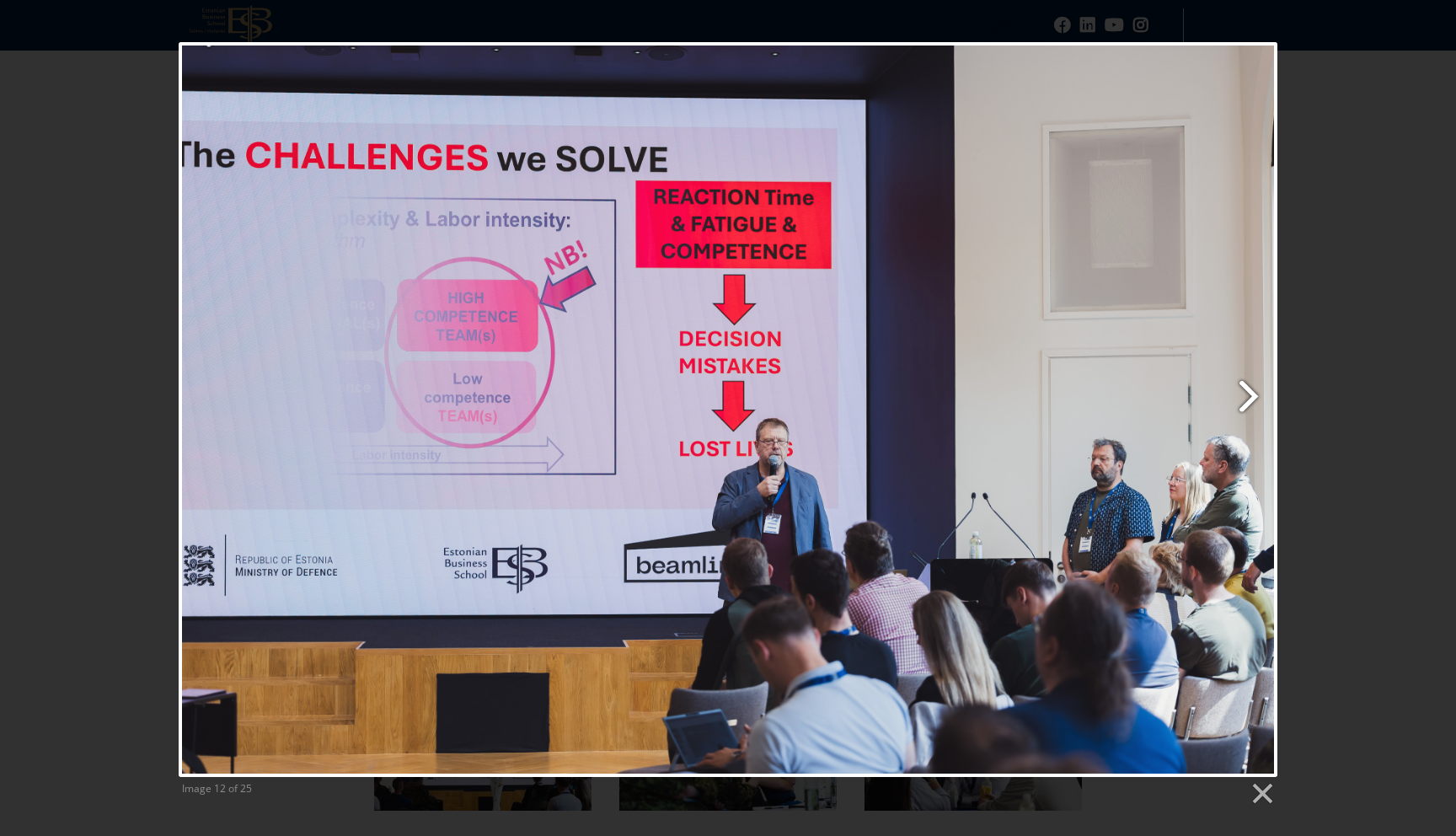
click at [1252, 390] on link "Next image" at bounding box center [925, 409] width 703 height 735
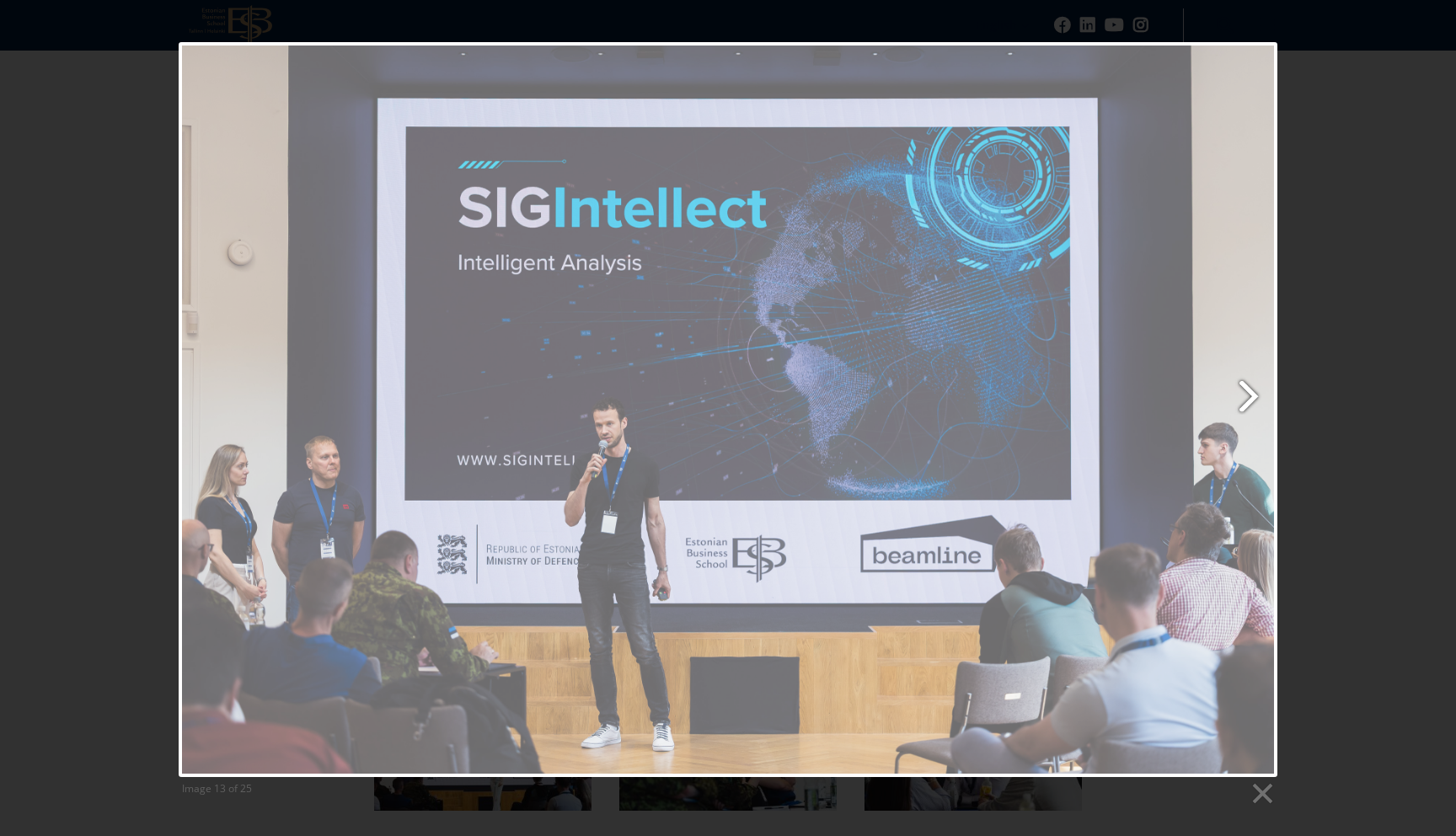
click at [1252, 390] on link "Next image" at bounding box center [925, 409] width 703 height 735
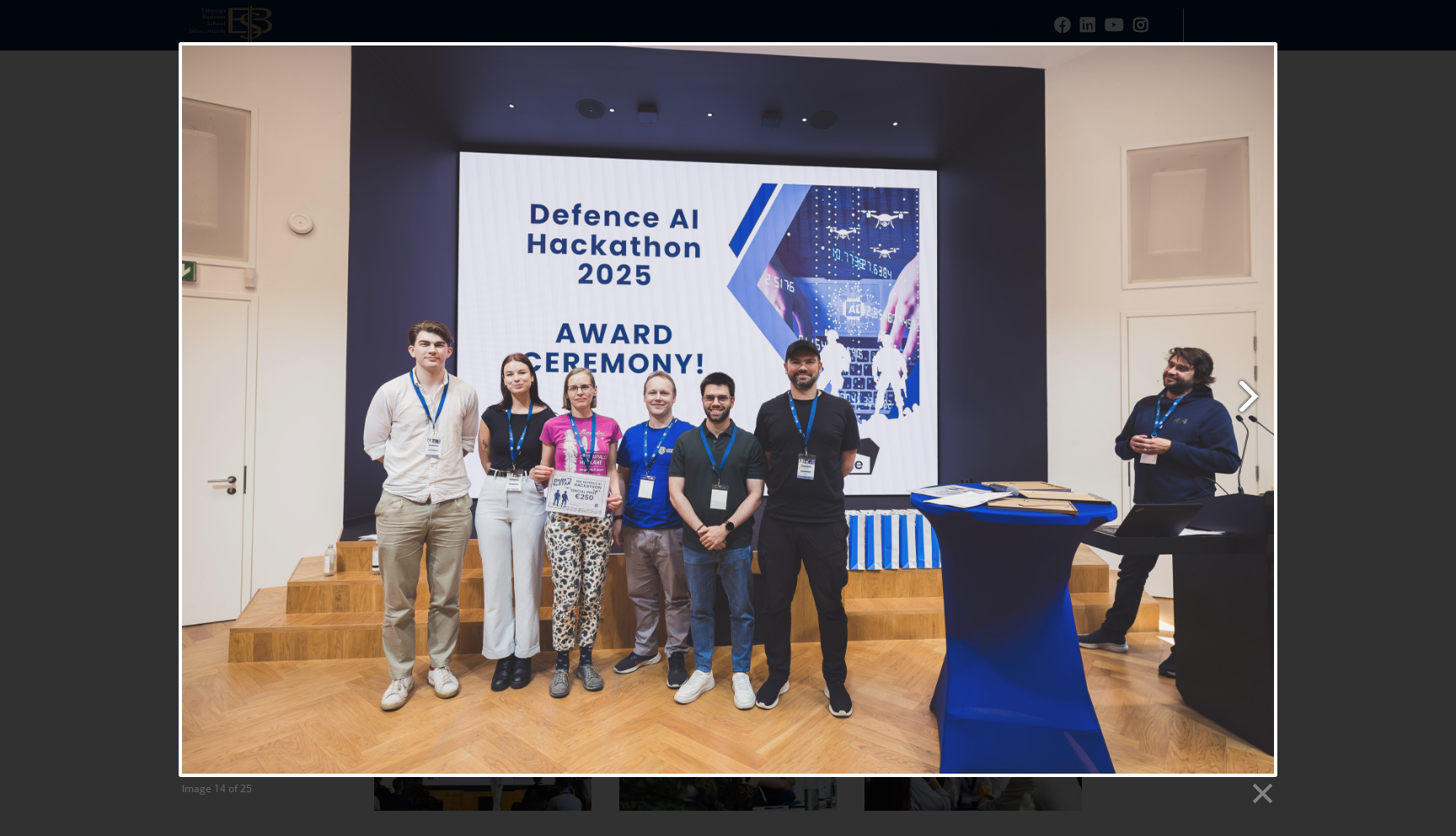
click at [1249, 388] on link "Next image" at bounding box center [925, 409] width 703 height 735
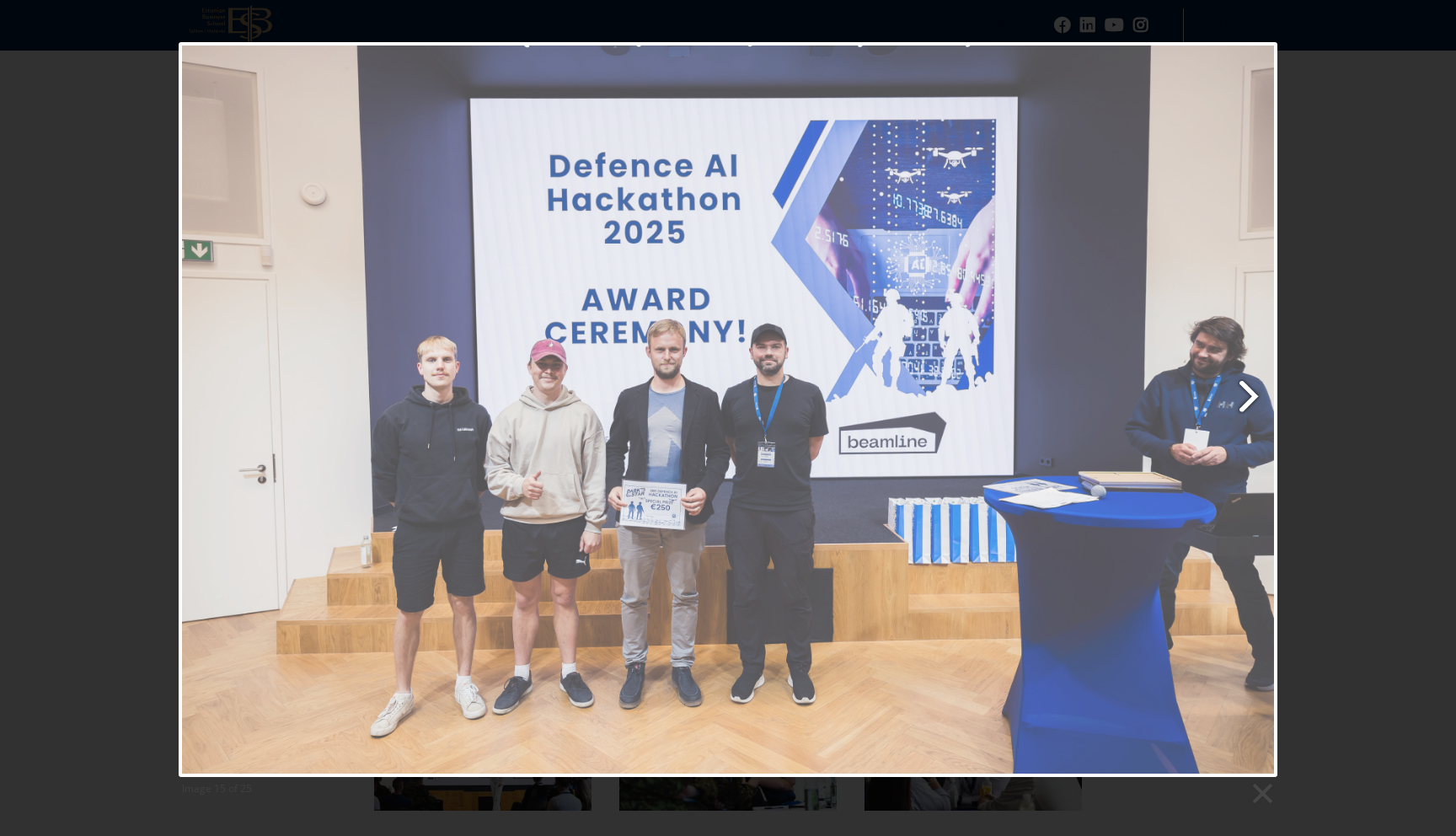
click at [1248, 386] on link "Next image" at bounding box center [925, 409] width 703 height 735
